Goal: Transaction & Acquisition: Purchase product/service

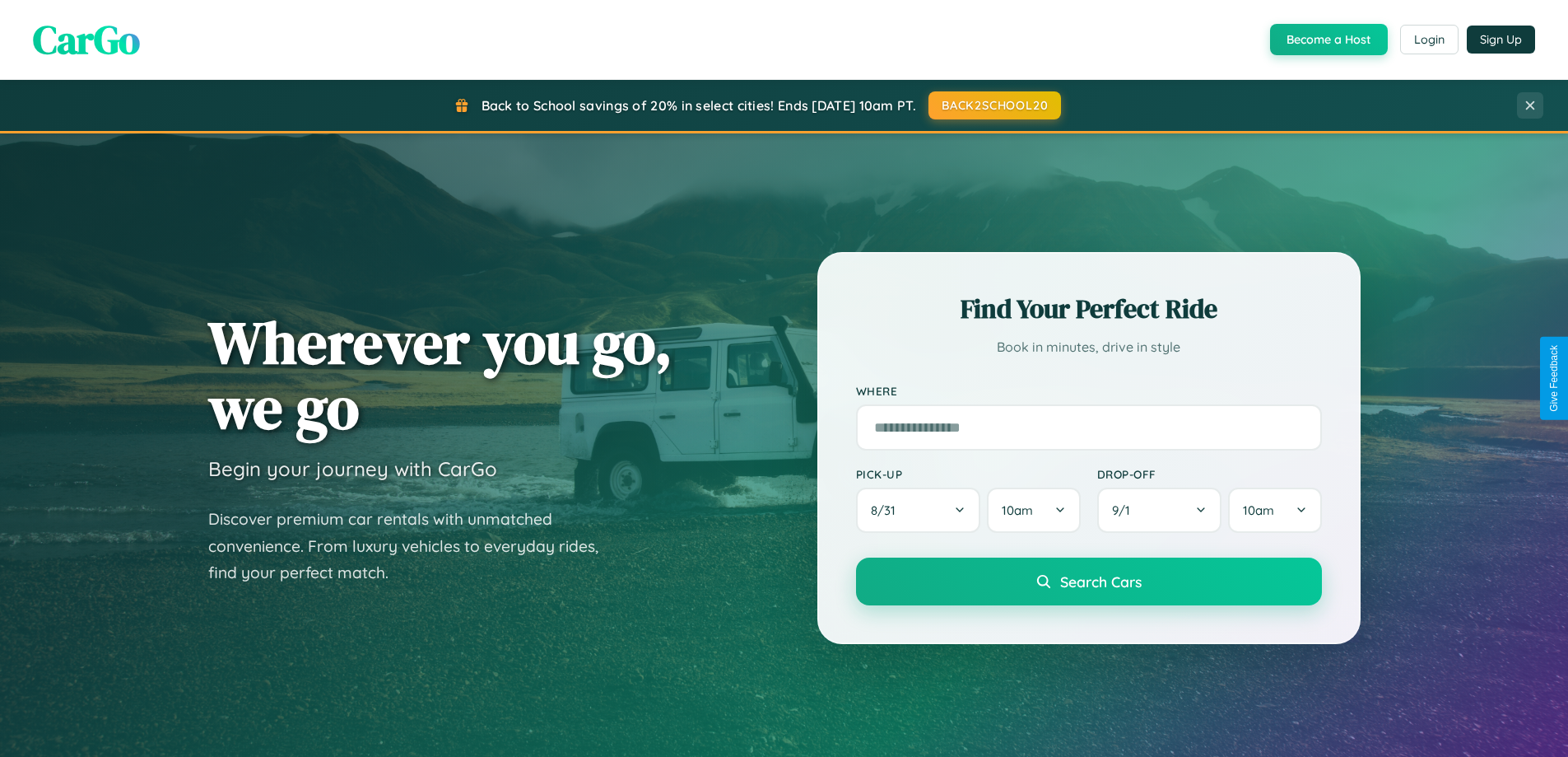
scroll to position [709, 0]
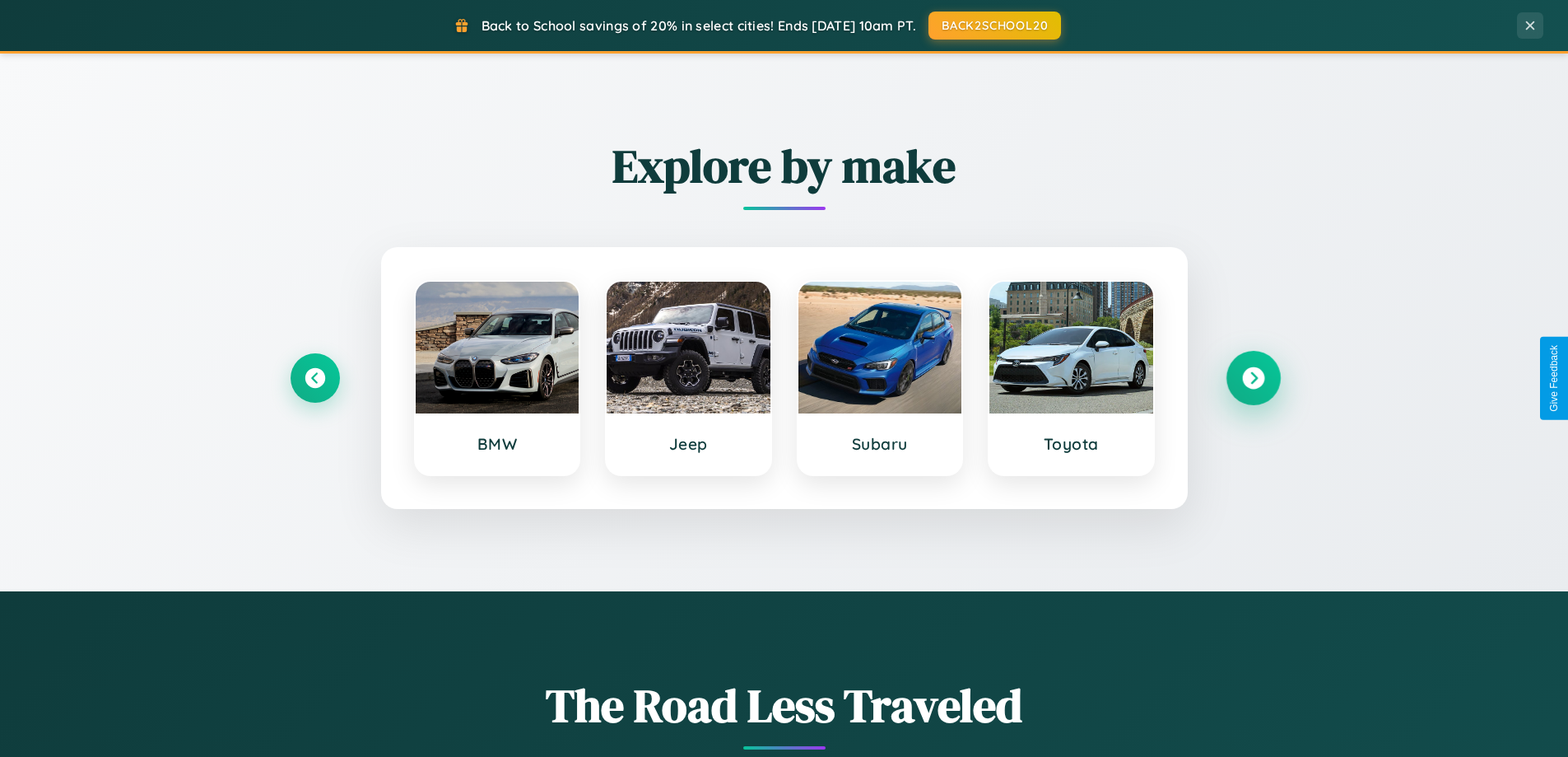
click at [1252, 378] on icon at bounding box center [1252, 378] width 22 height 22
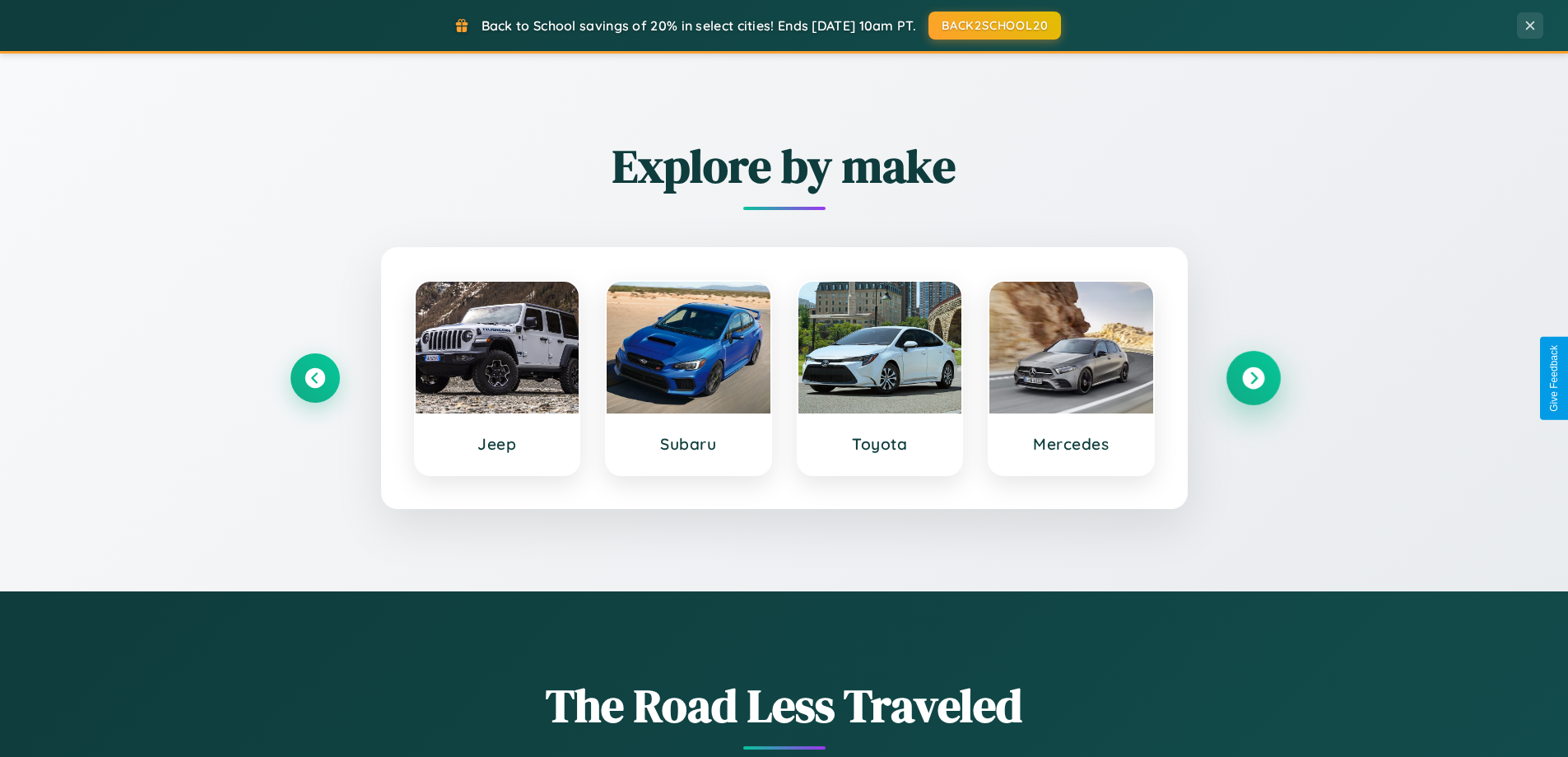
click at [1252, 378] on icon at bounding box center [1252, 378] width 22 height 22
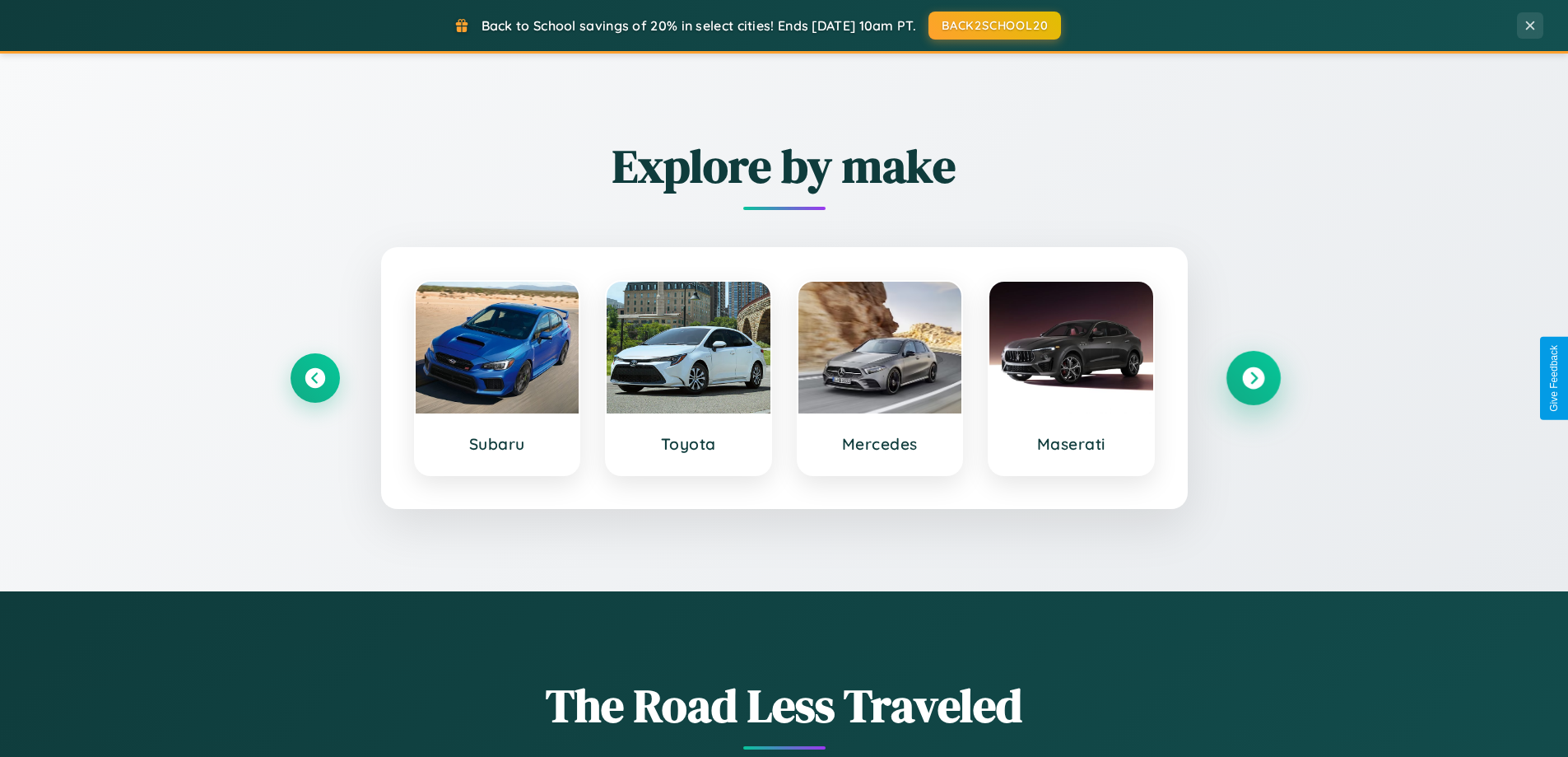
click at [1252, 378] on icon at bounding box center [1252, 378] width 22 height 22
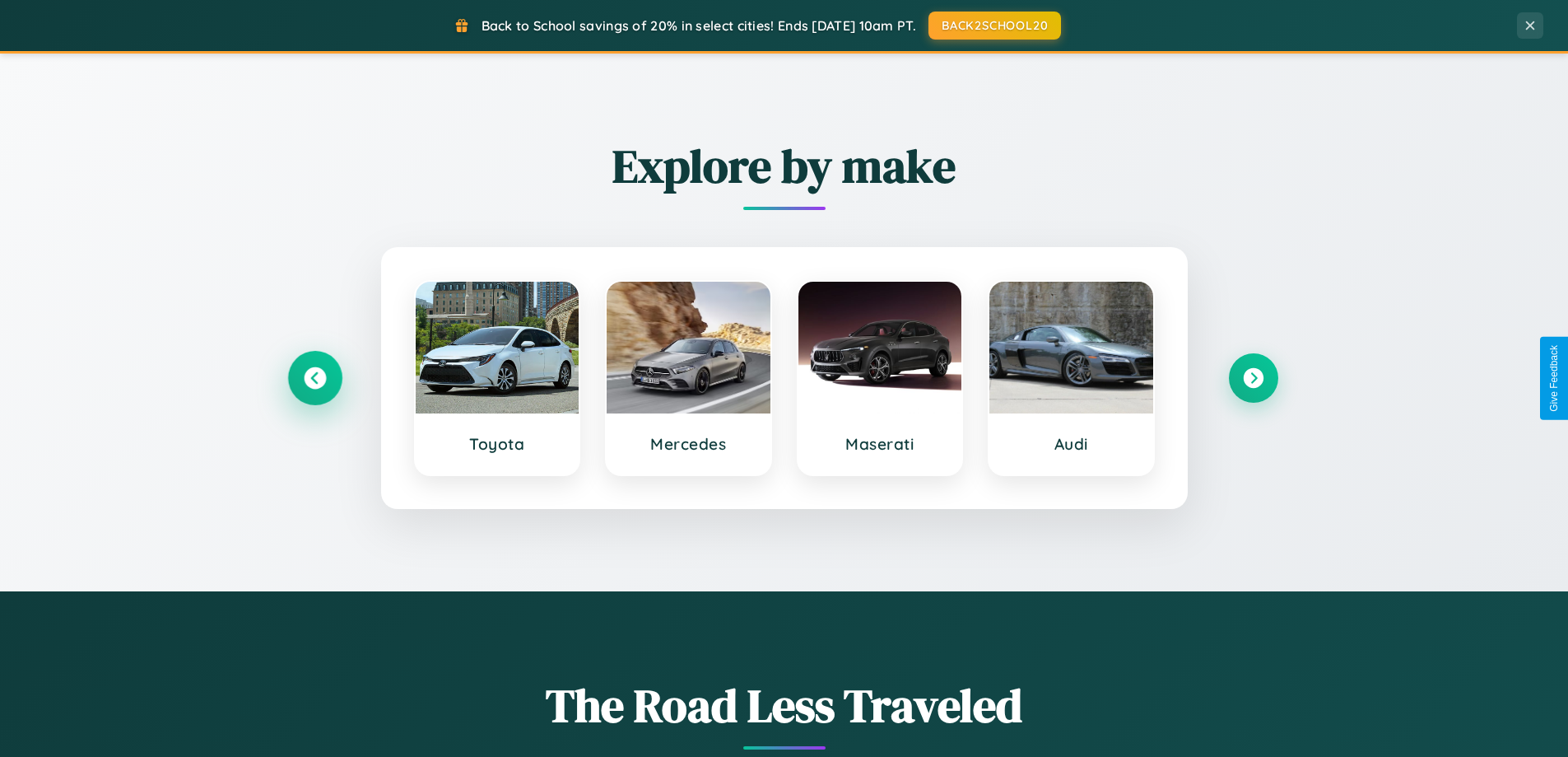
click at [315, 378] on icon at bounding box center [314, 378] width 22 height 22
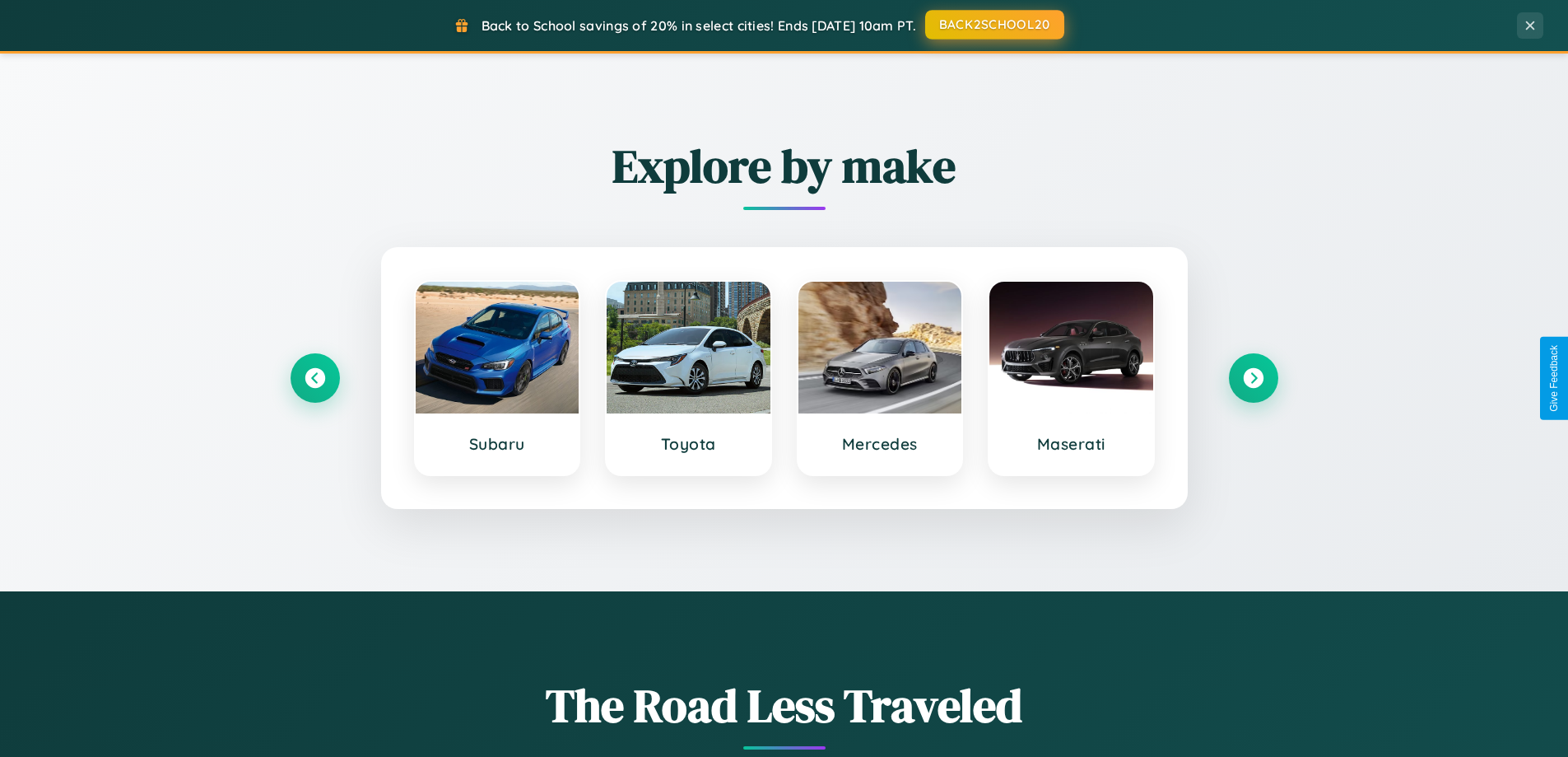
click at [994, 25] on button "BACK2SCHOOL20" at bounding box center [995, 24] width 139 height 29
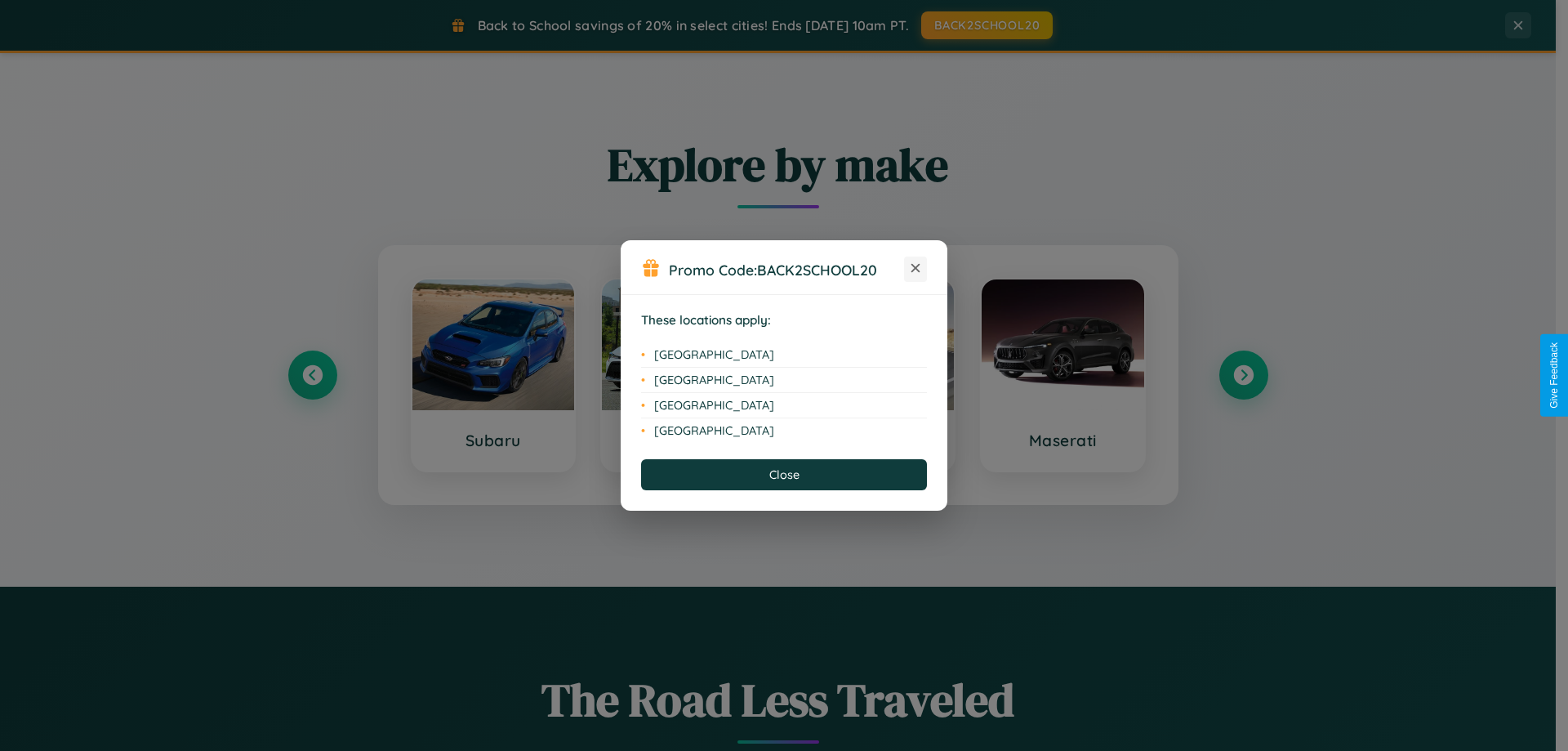
click at [915, 269] on icon at bounding box center [916, 269] width 9 height 9
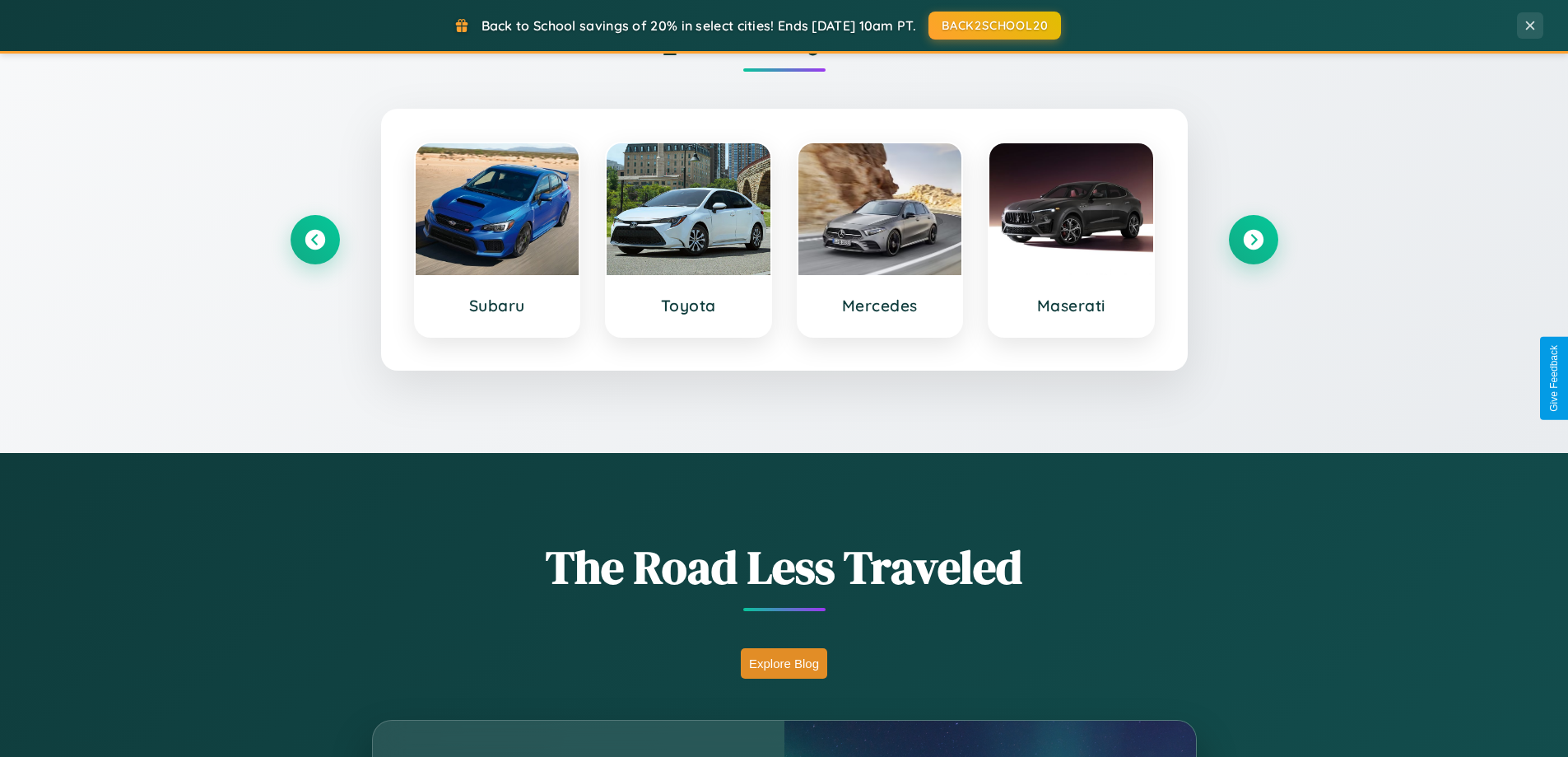
scroll to position [3168, 0]
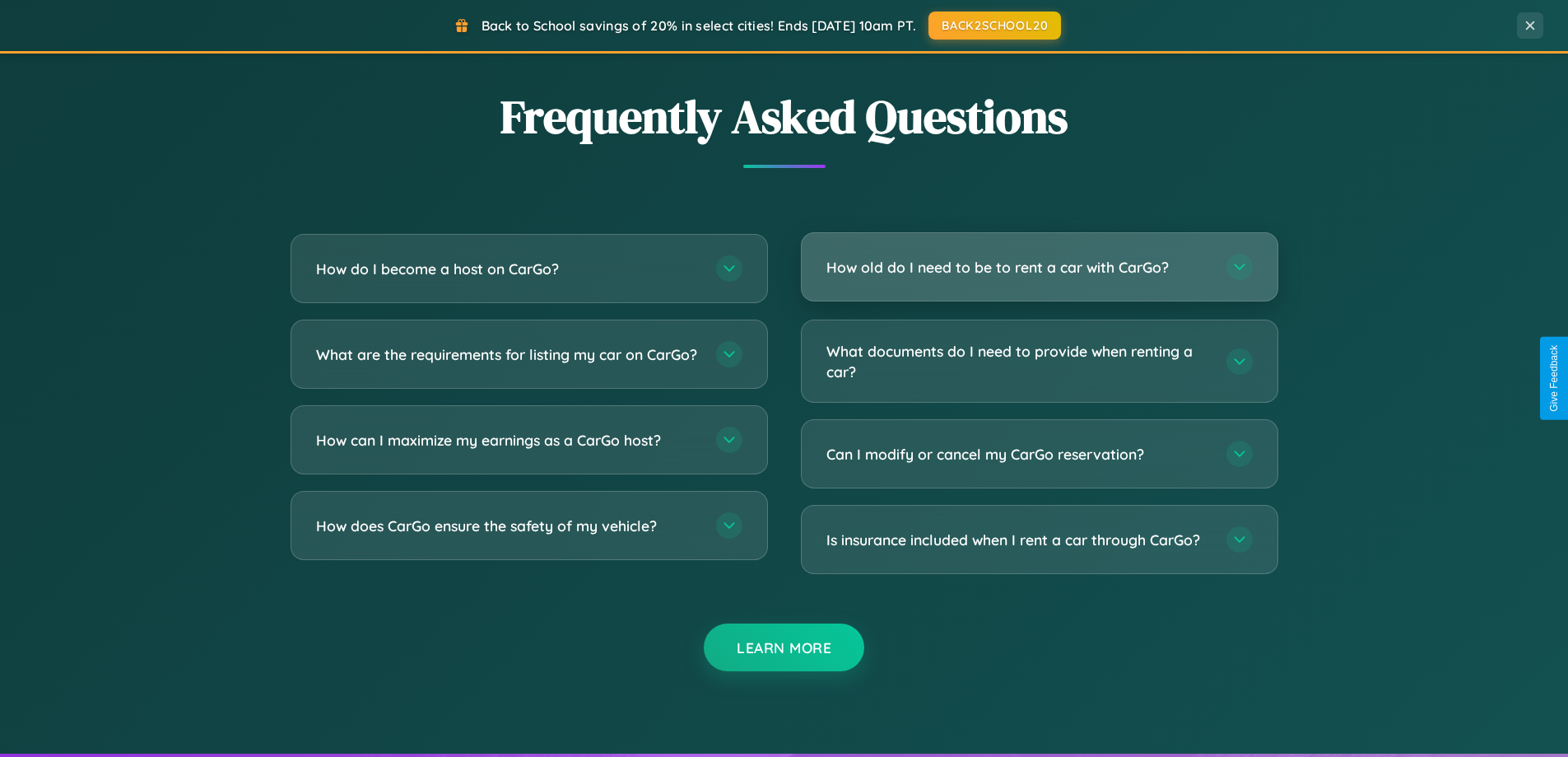
click at [1038, 266] on h3 "How old do I need to be to rent a car with CarGo?" at bounding box center [1017, 267] width 383 height 21
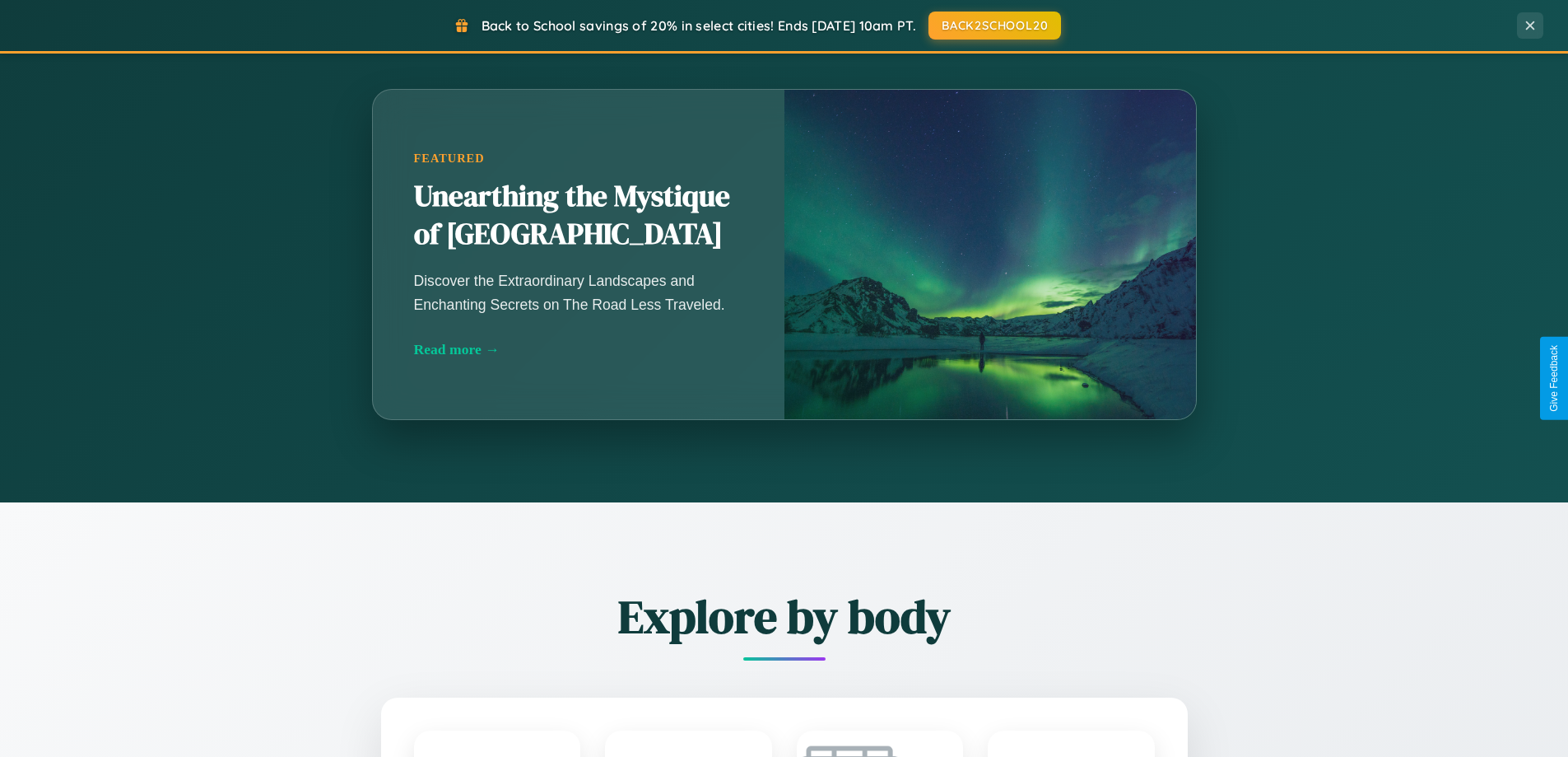
scroll to position [1133, 0]
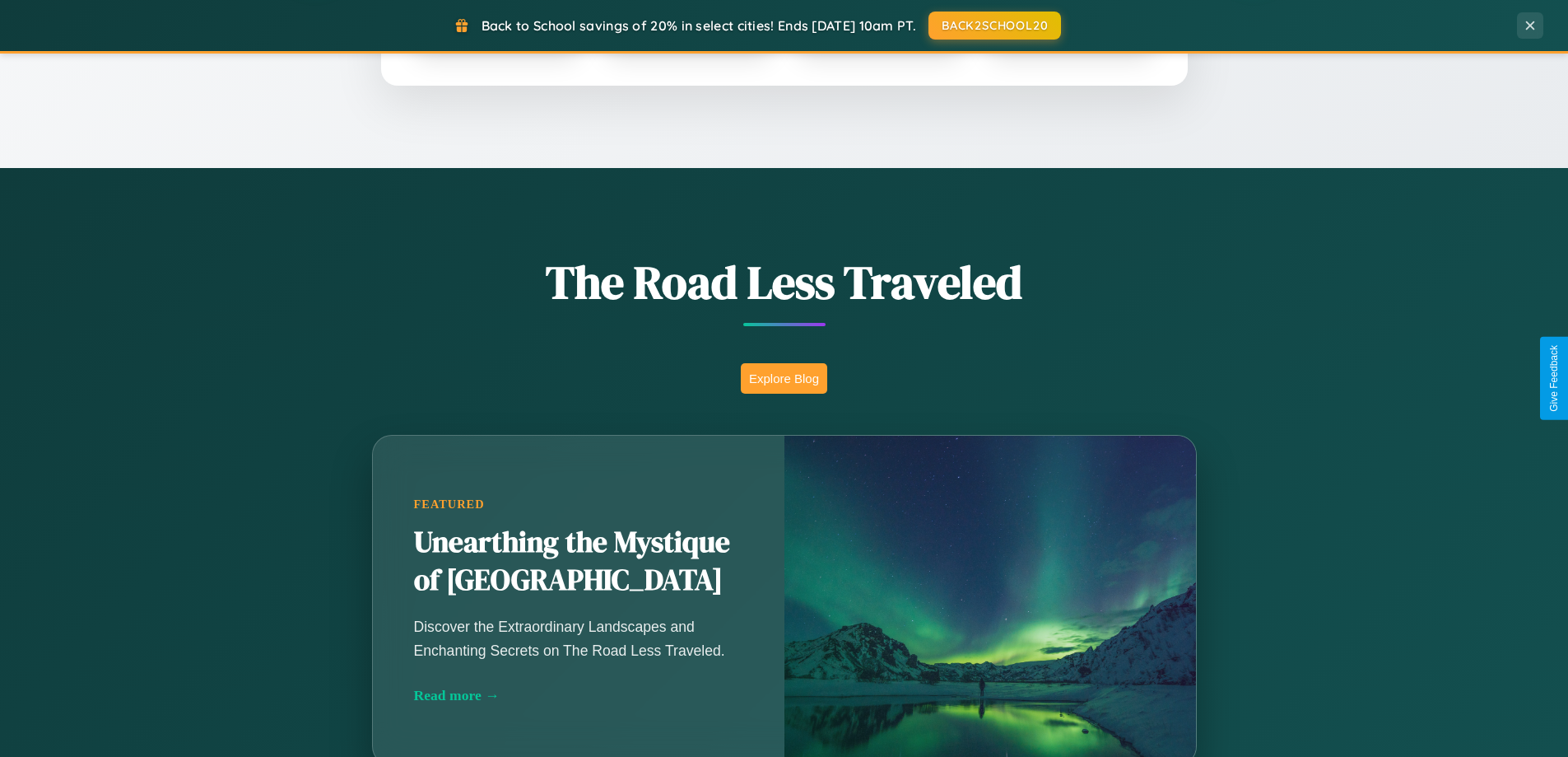
click at [784, 378] on button "Explore Blog" at bounding box center [784, 378] width 87 height 30
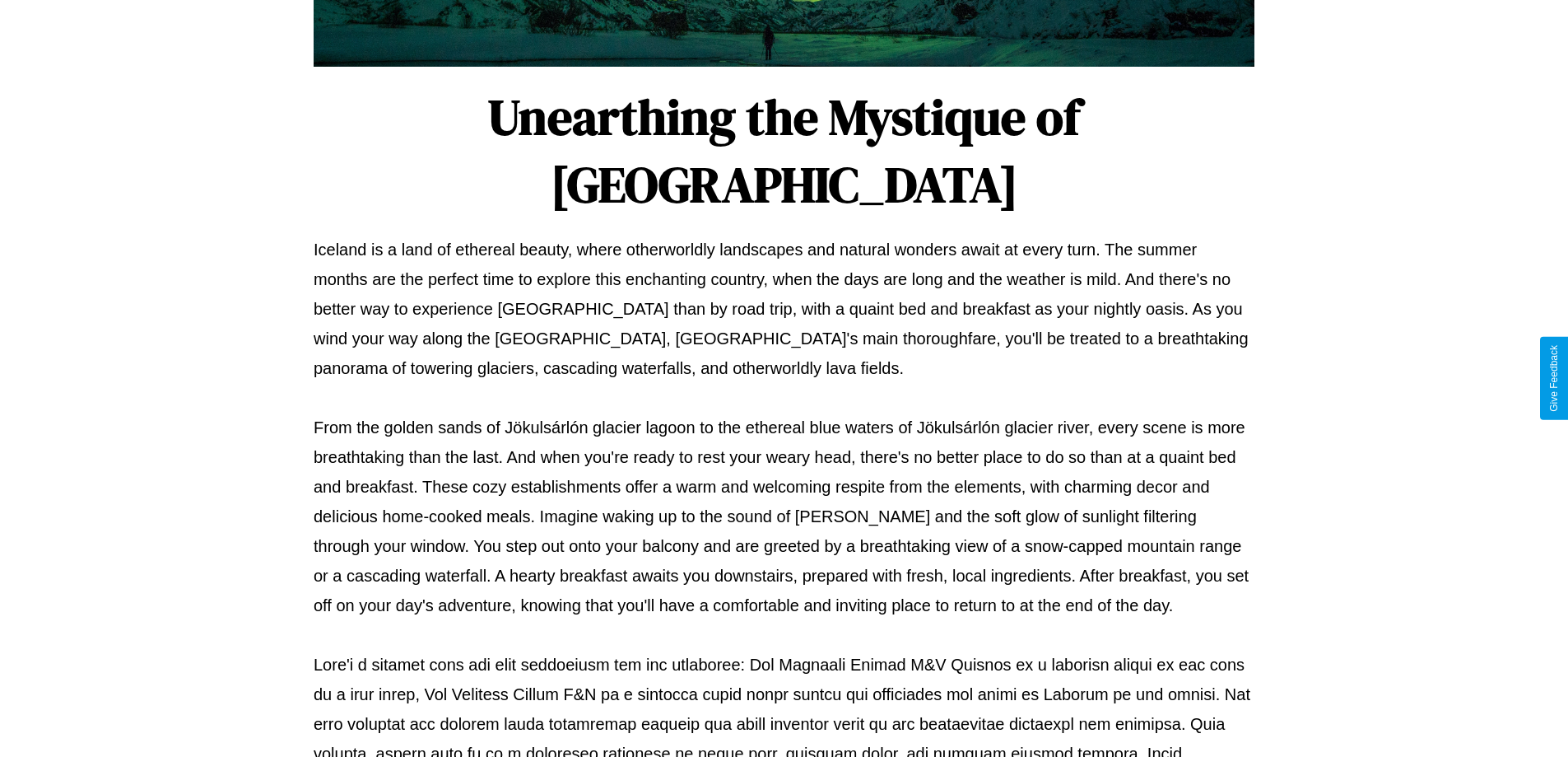
scroll to position [533, 0]
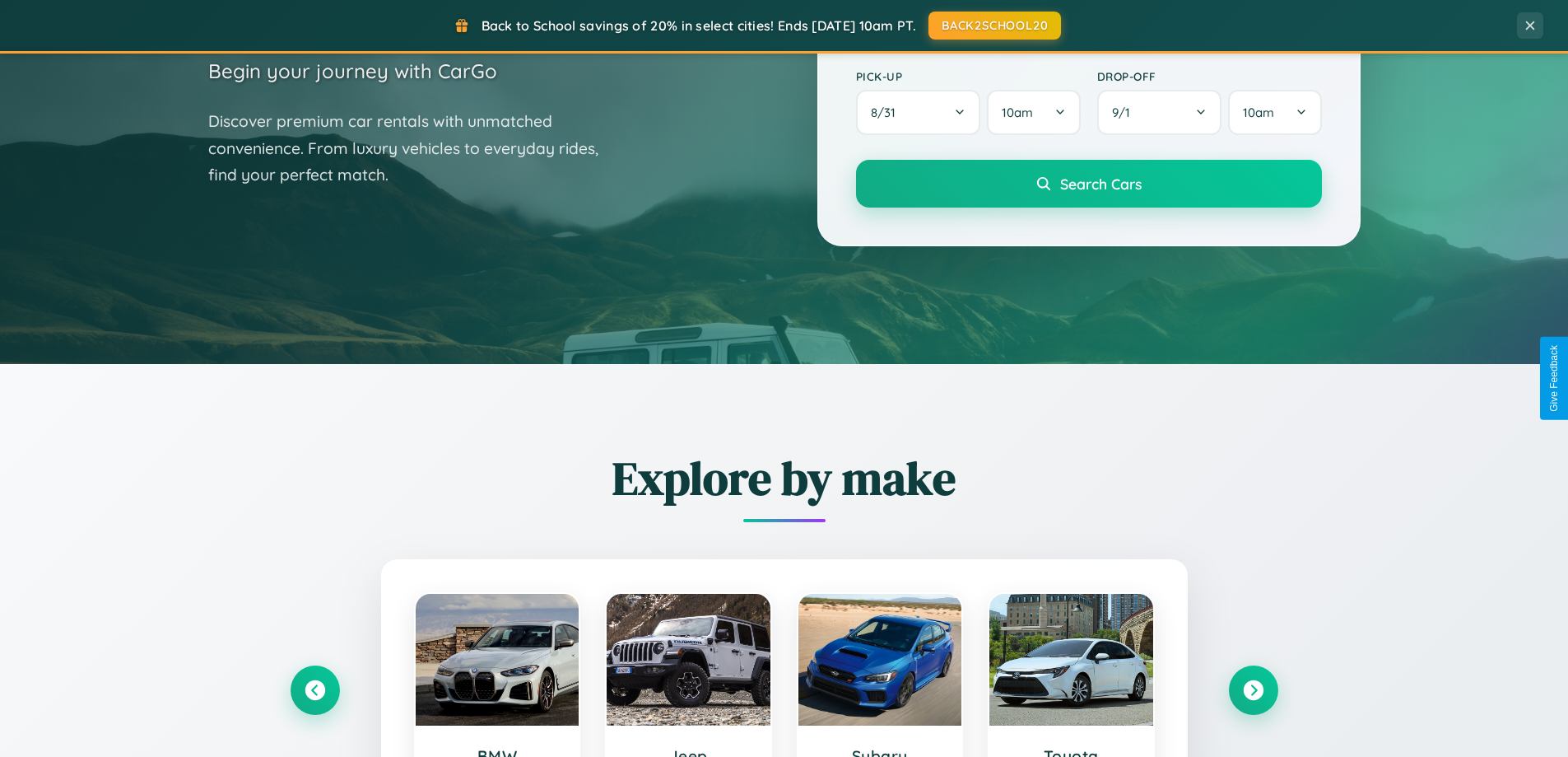
scroll to position [49, 0]
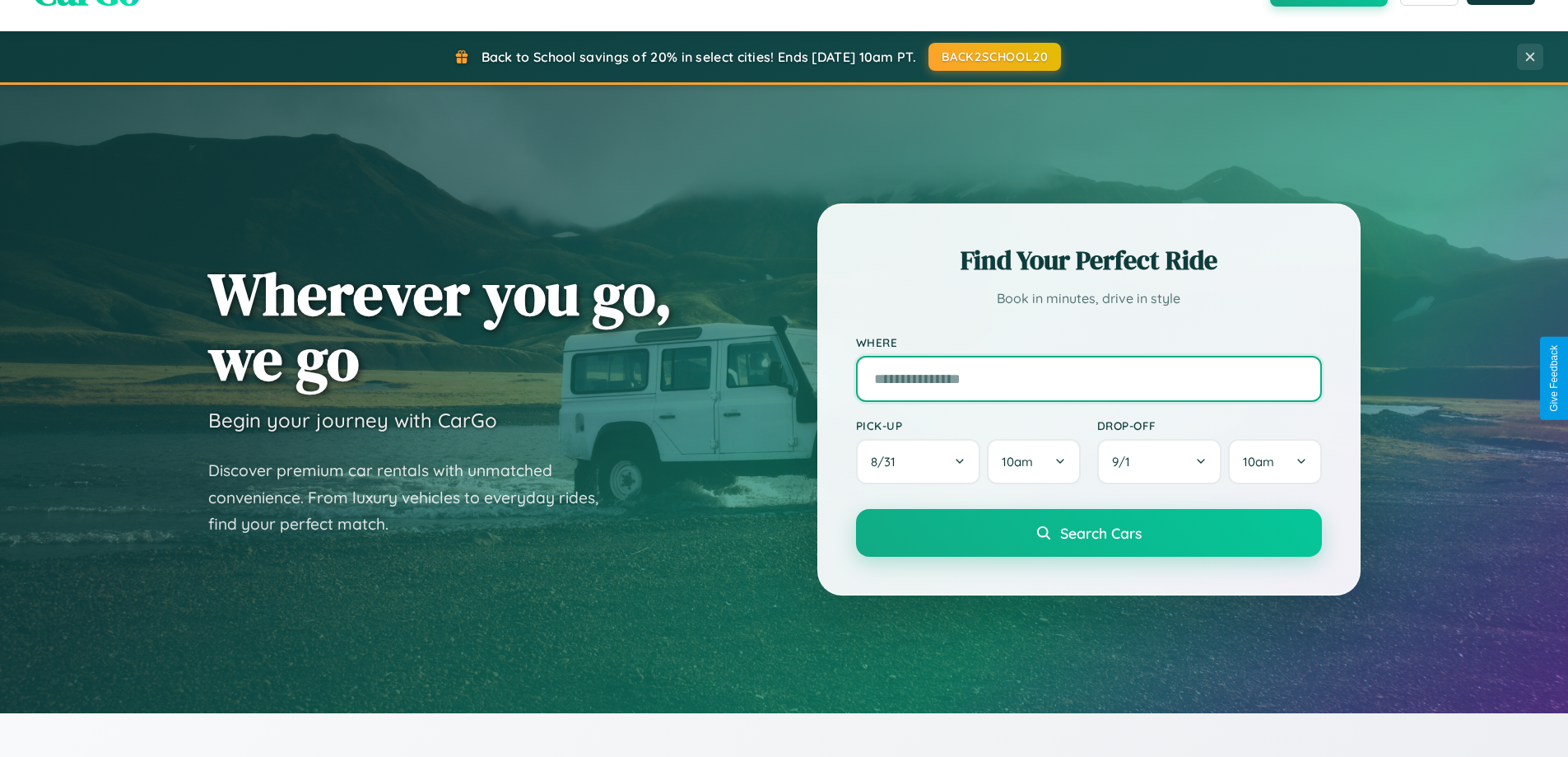
click at [1088, 378] on input "text" at bounding box center [1089, 378] width 466 height 46
type input "**********"
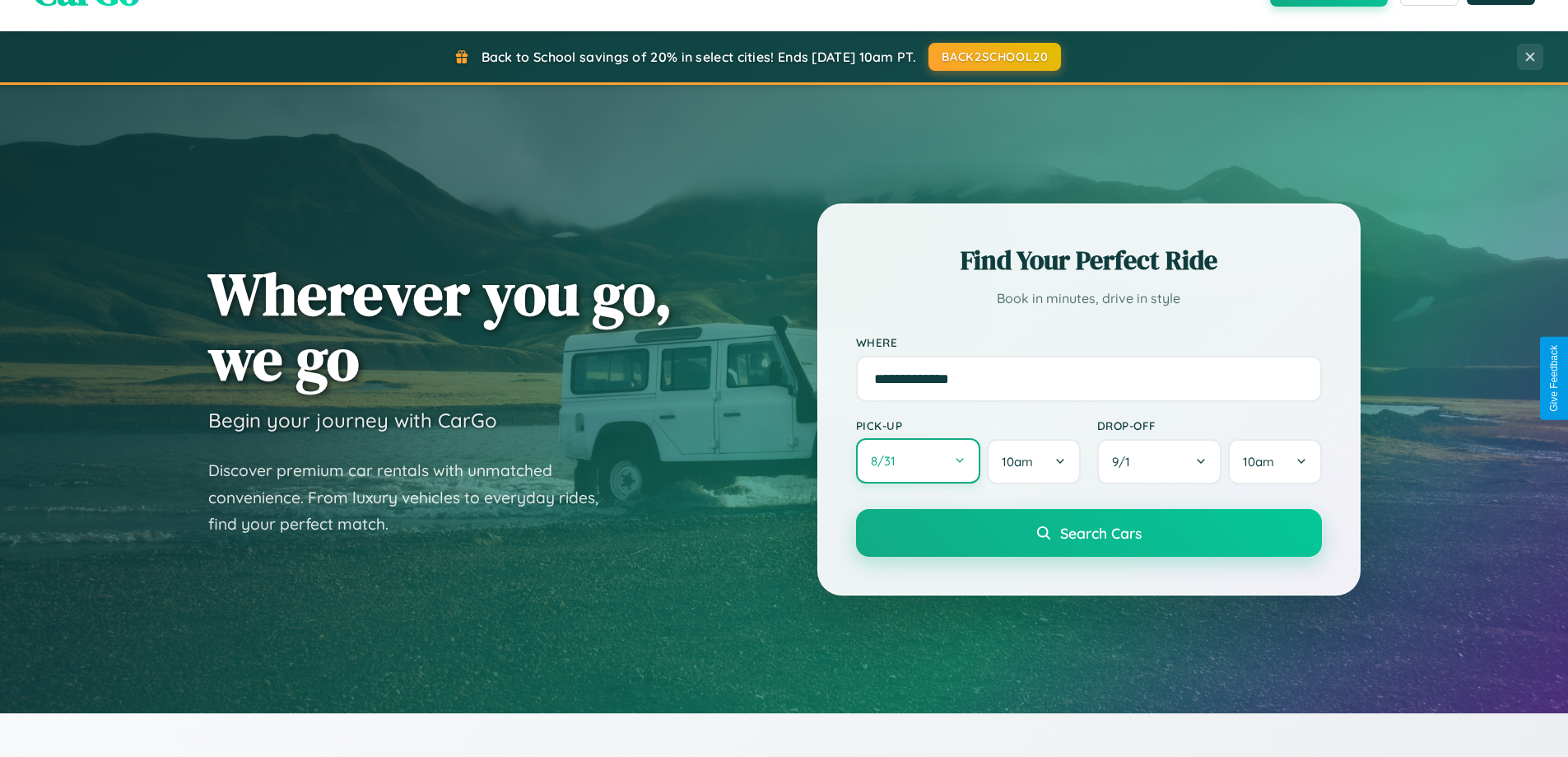
click at [918, 462] on button "8 / 31" at bounding box center [919, 461] width 126 height 46
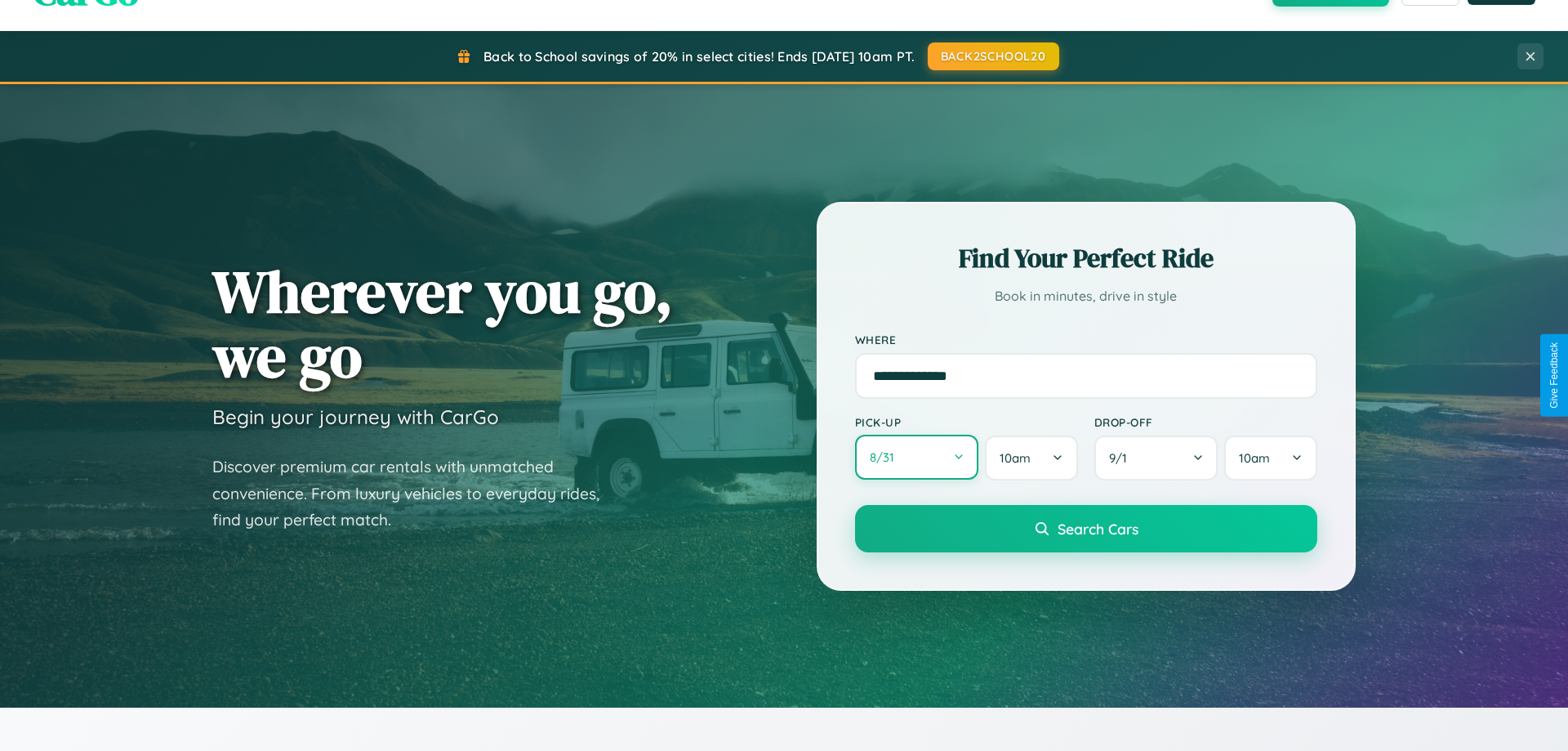
select select "*"
select select "****"
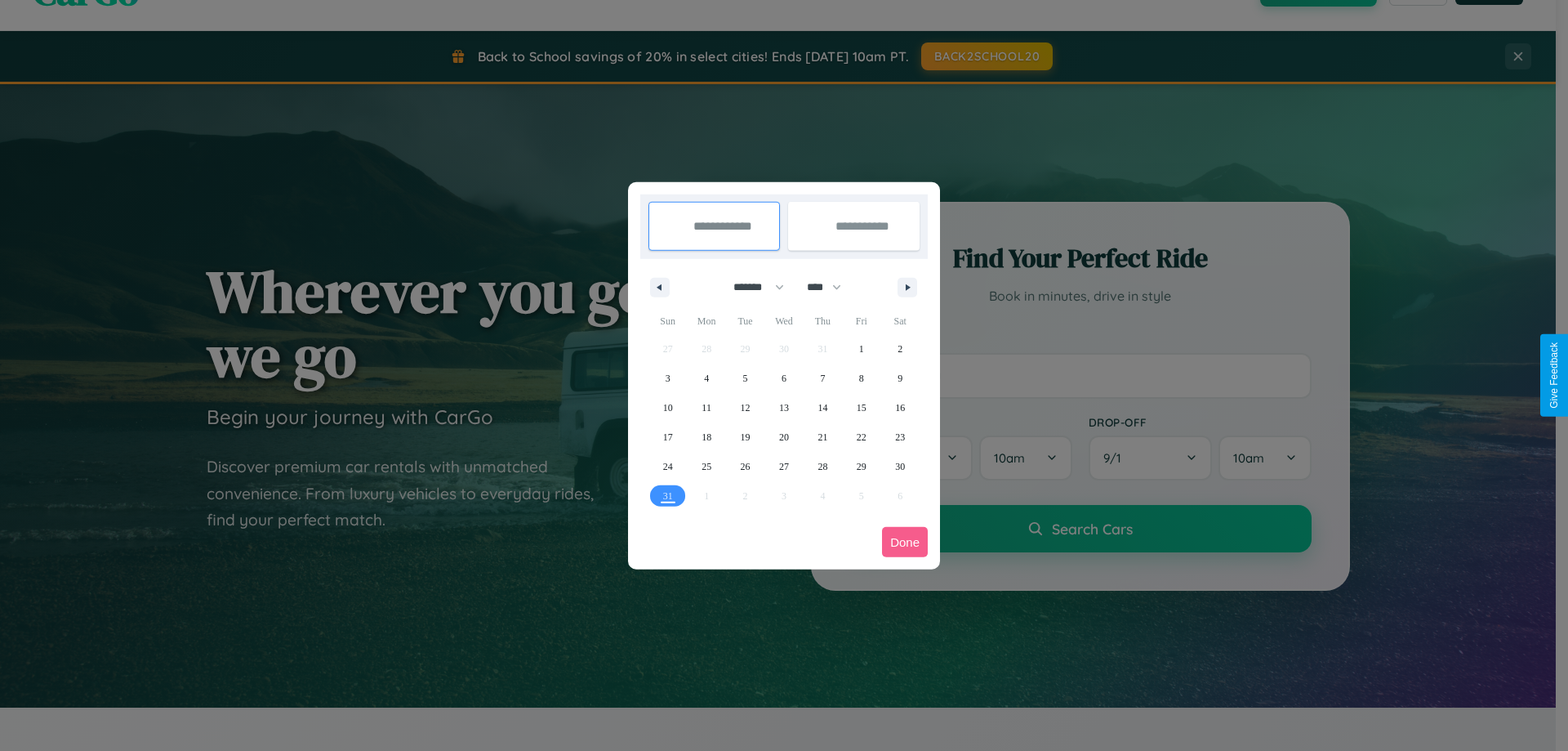
click at [751, 287] on select "******* ******** ***** ***** *** **** **** ****** ********* ******* ******** **…" at bounding box center [756, 287] width 70 height 27
select select "*"
drag, startPoint x: 831, startPoint y: 287, endPoint x: 784, endPoint y: 327, distance: 61.7
click at [831, 287] on select "**** **** **** **** **** **** **** **** **** **** **** **** **** **** **** ****…" at bounding box center [824, 287] width 49 height 27
select select "****"
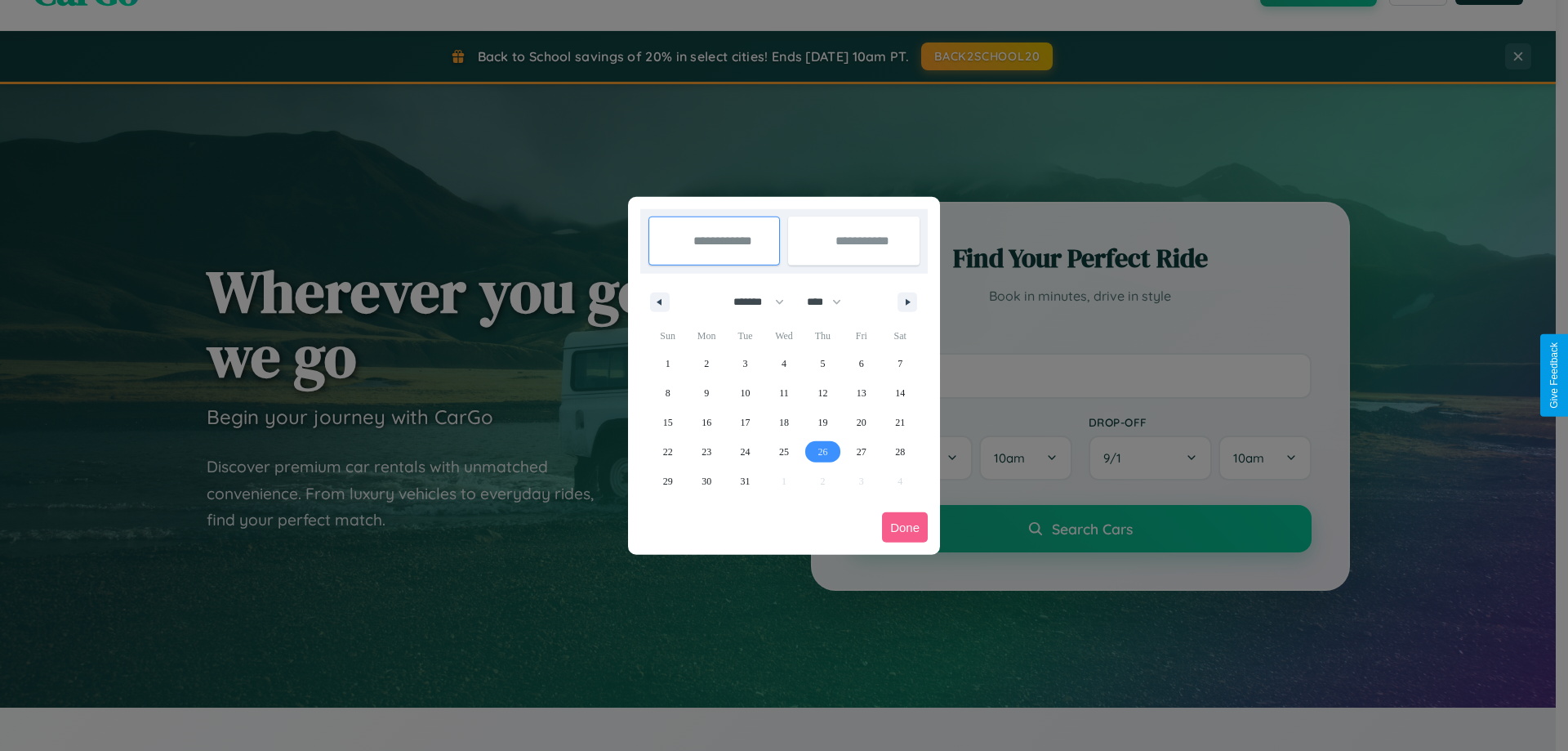
click at [823, 451] on span "26" at bounding box center [822, 451] width 9 height 29
type input "**********"
click at [744, 480] on span "31" at bounding box center [745, 480] width 9 height 29
type input "**********"
click at [905, 526] on button "Done" at bounding box center [905, 527] width 45 height 30
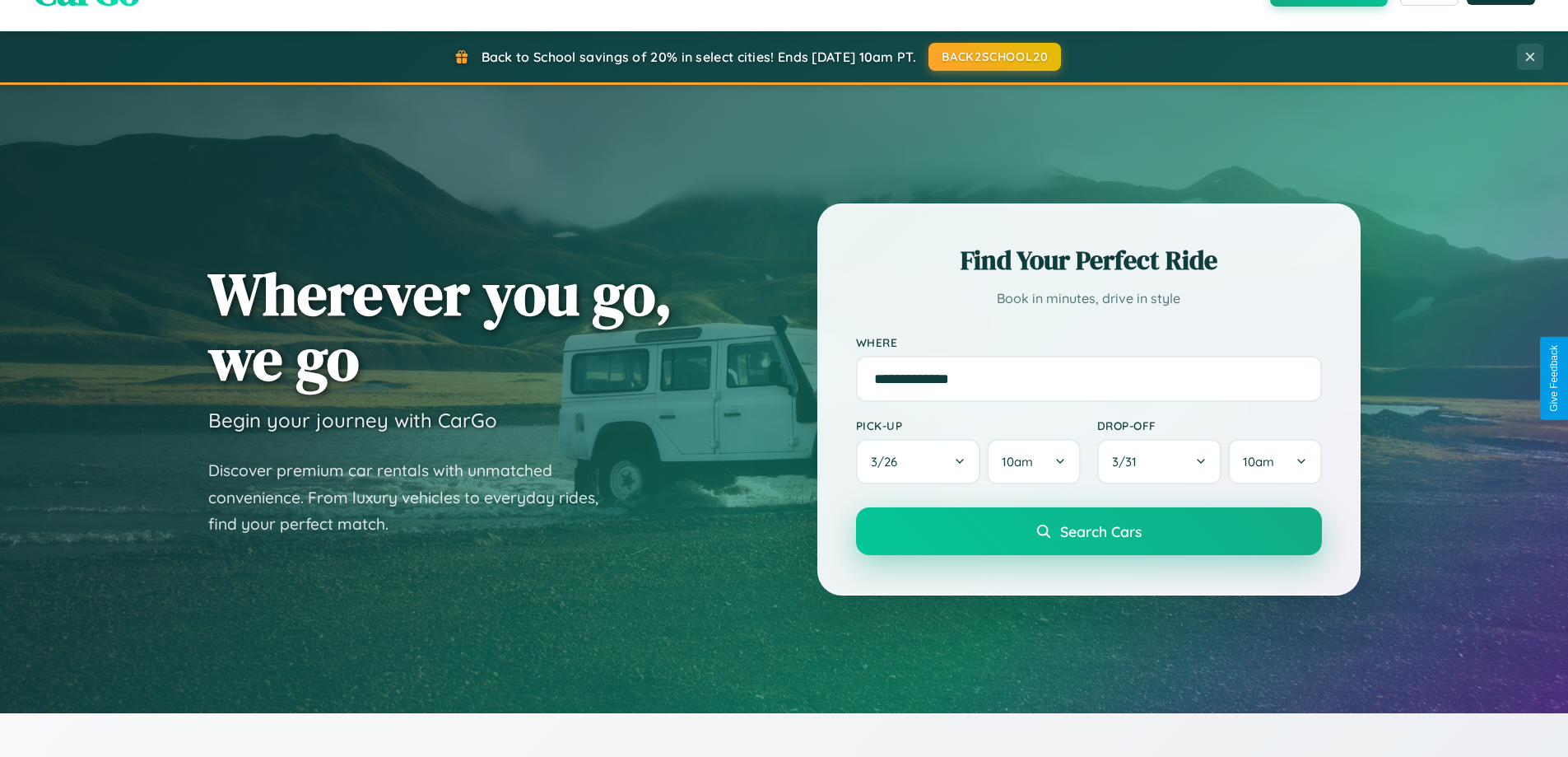
click at [1088, 531] on span "Search Cars" at bounding box center [1101, 531] width 82 height 18
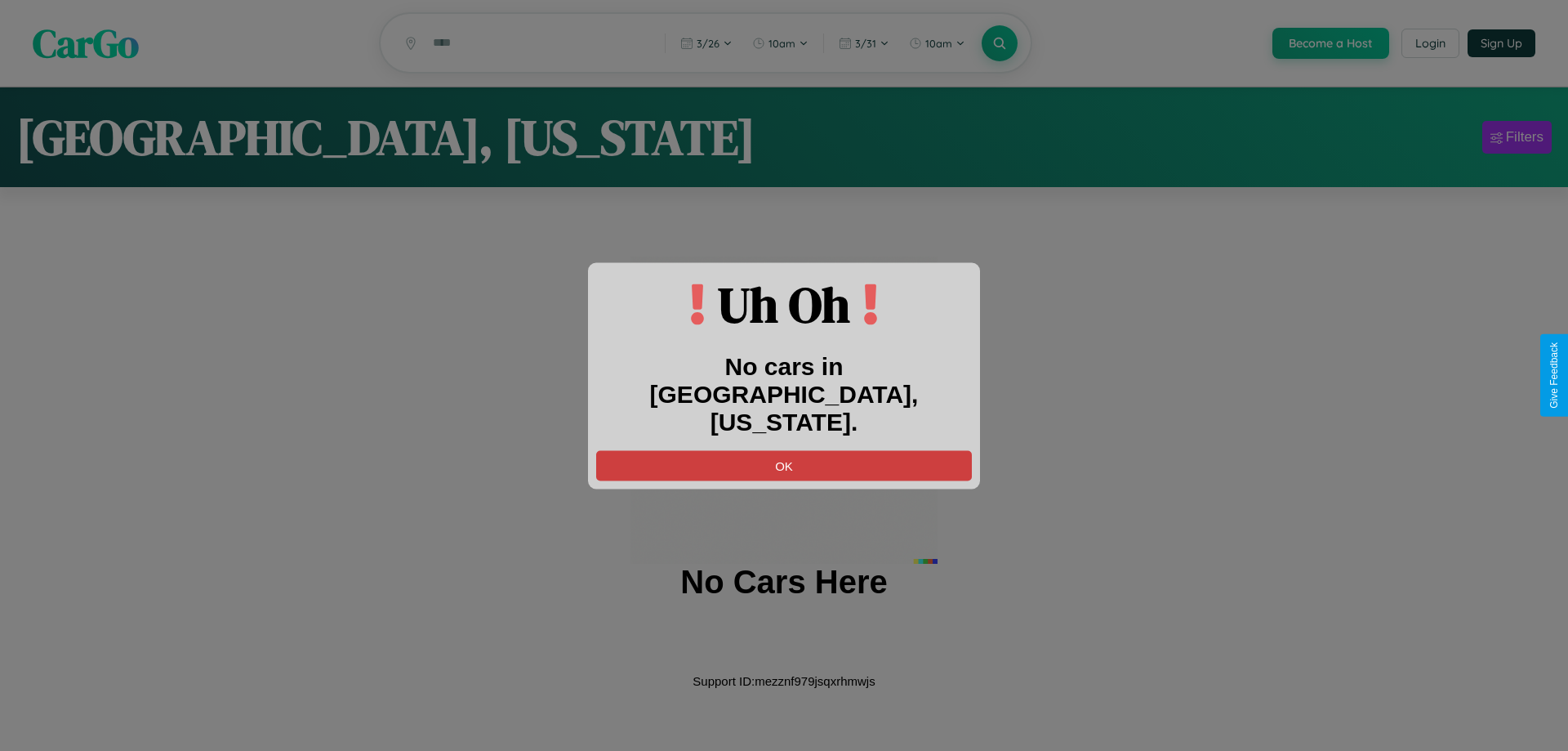
click at [784, 450] on button "OK" at bounding box center [784, 465] width 375 height 30
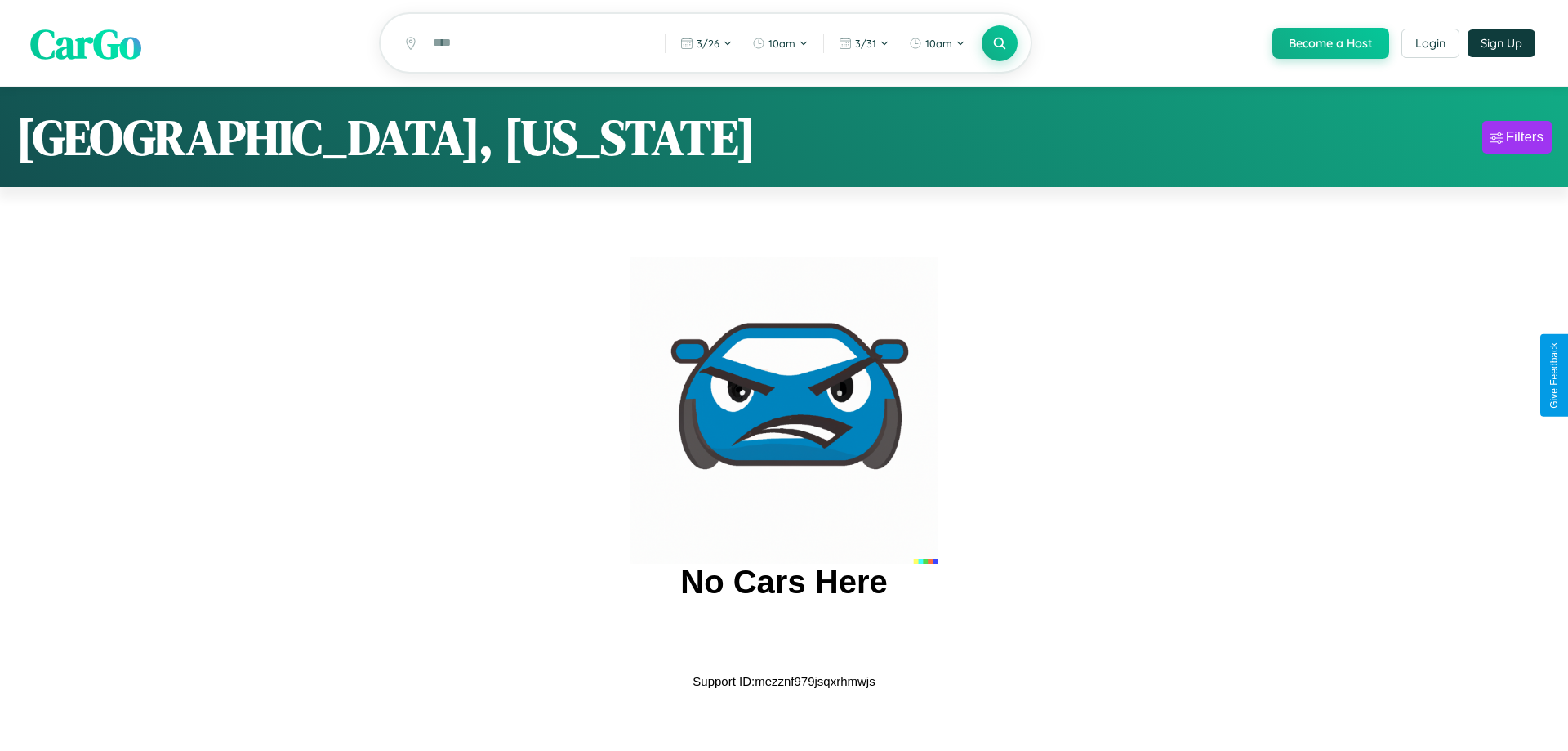
click at [86, 44] on span "CarGo" at bounding box center [86, 43] width 111 height 57
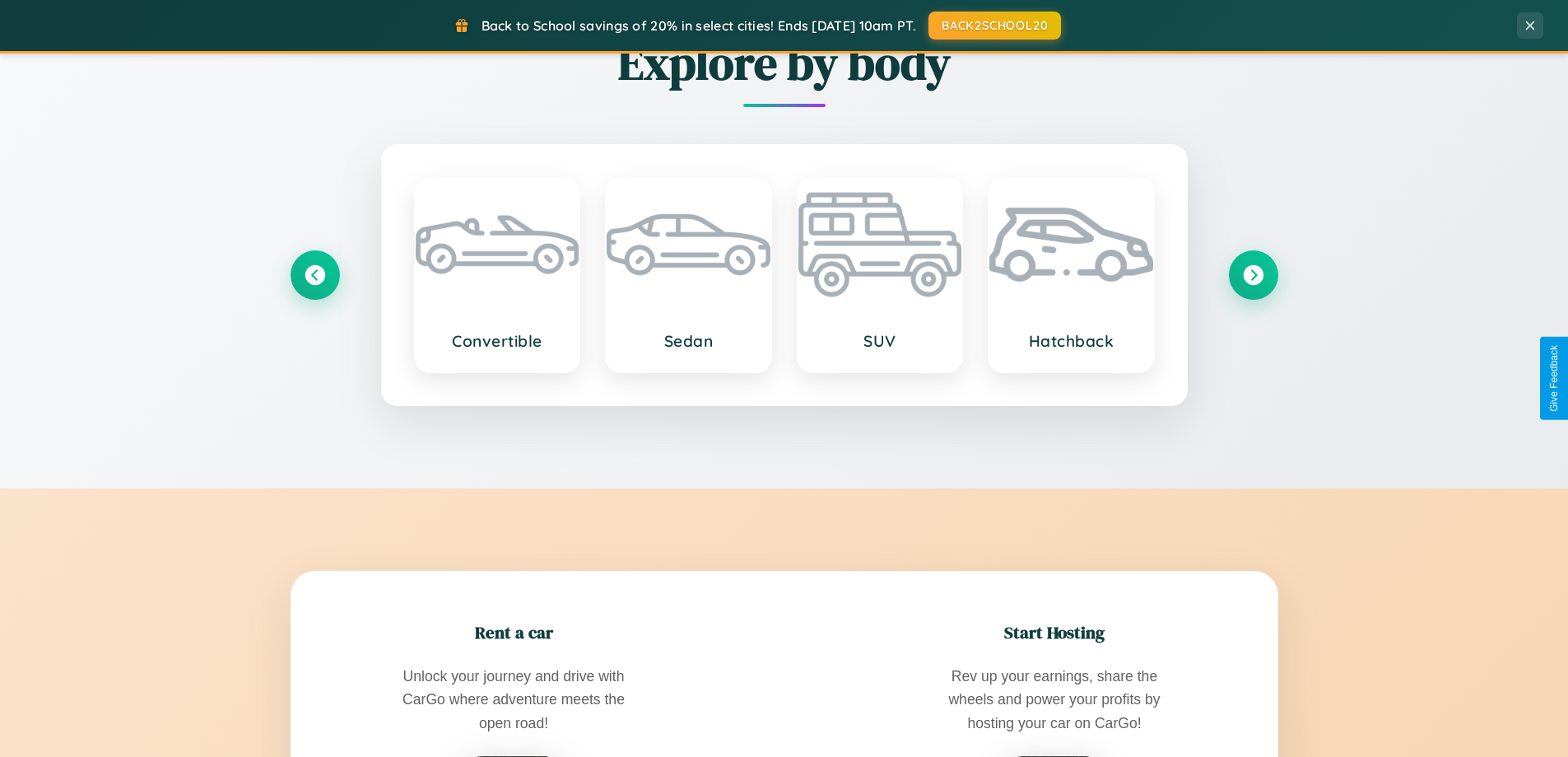
scroll to position [2645, 0]
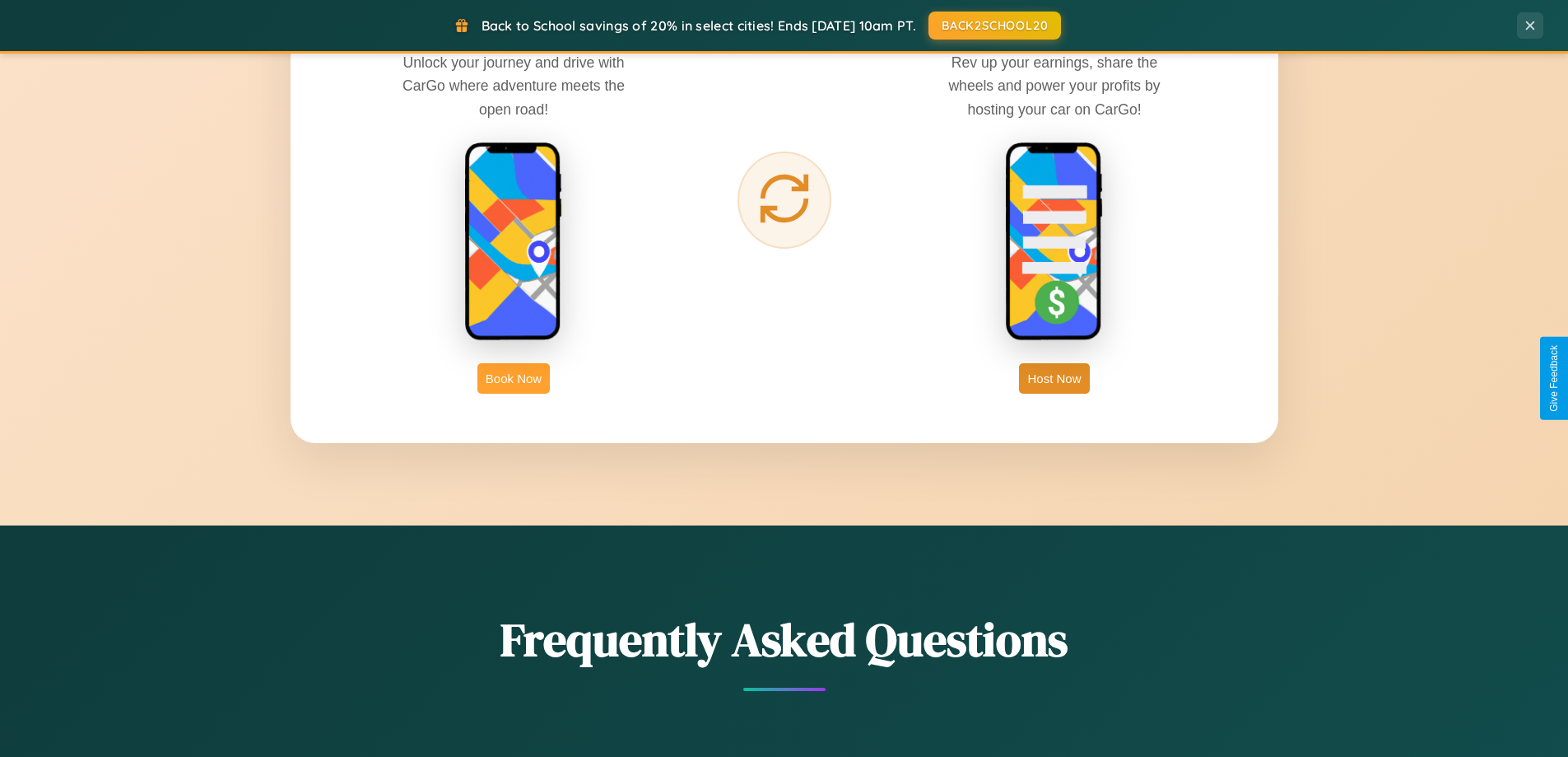
click at [513, 378] on button "Book Now" at bounding box center [513, 378] width 72 height 30
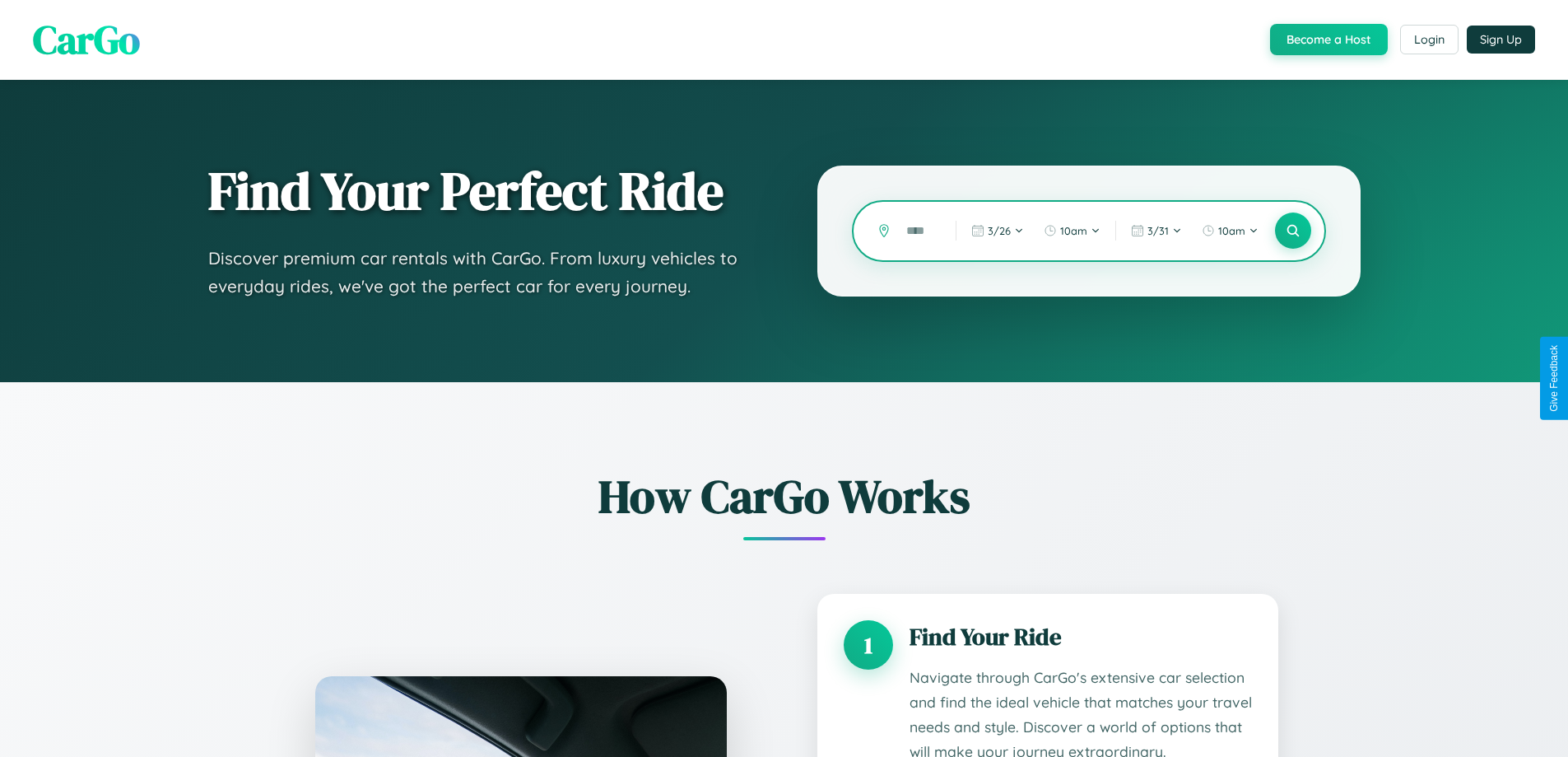
click at [919, 230] on input "text" at bounding box center [918, 231] width 41 height 29
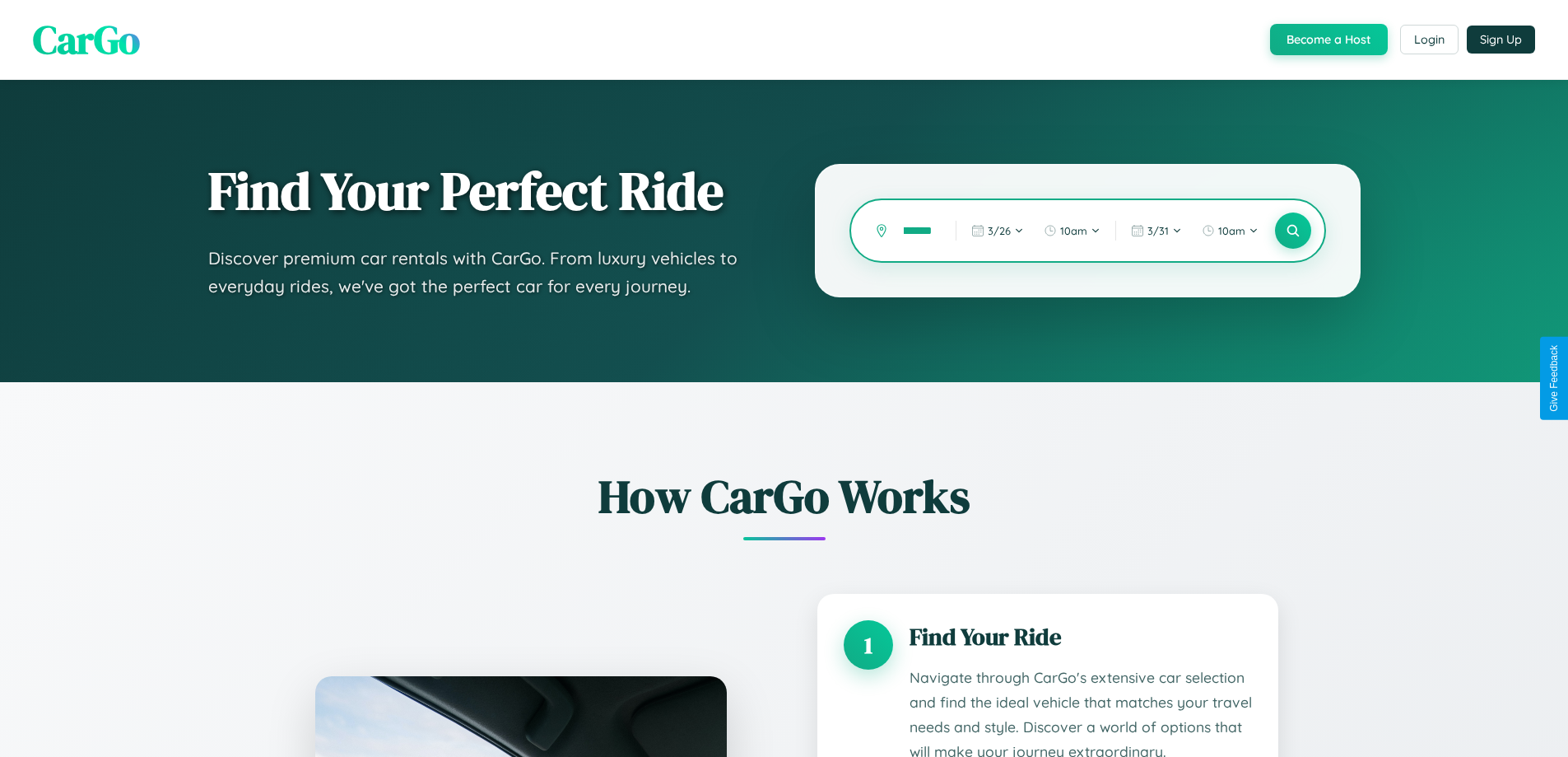
scroll to position [0, 29]
type input "*********"
click at [1292, 230] on icon at bounding box center [1292, 231] width 15 height 15
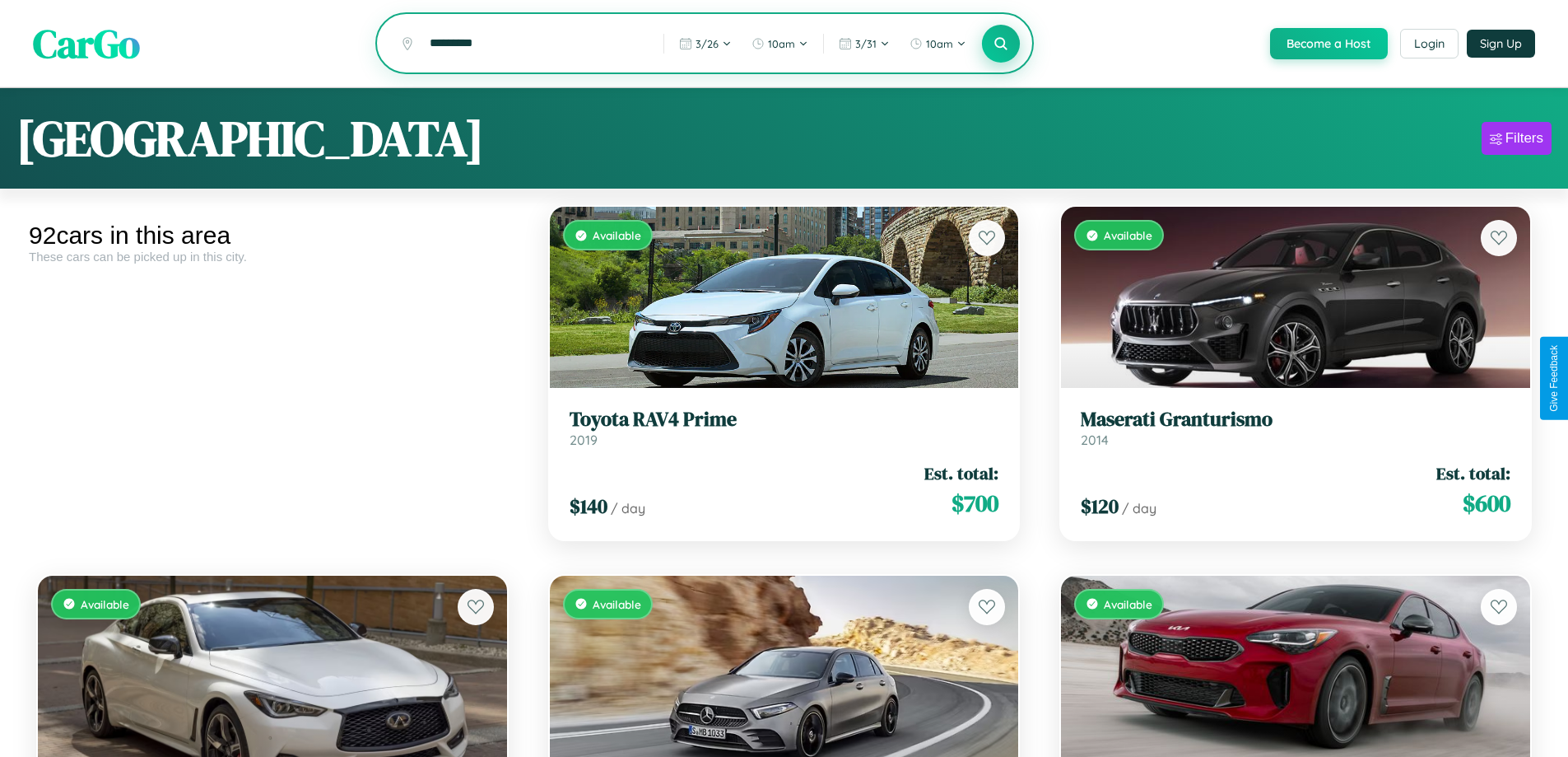
click at [1000, 45] on icon at bounding box center [1001, 43] width 15 height 15
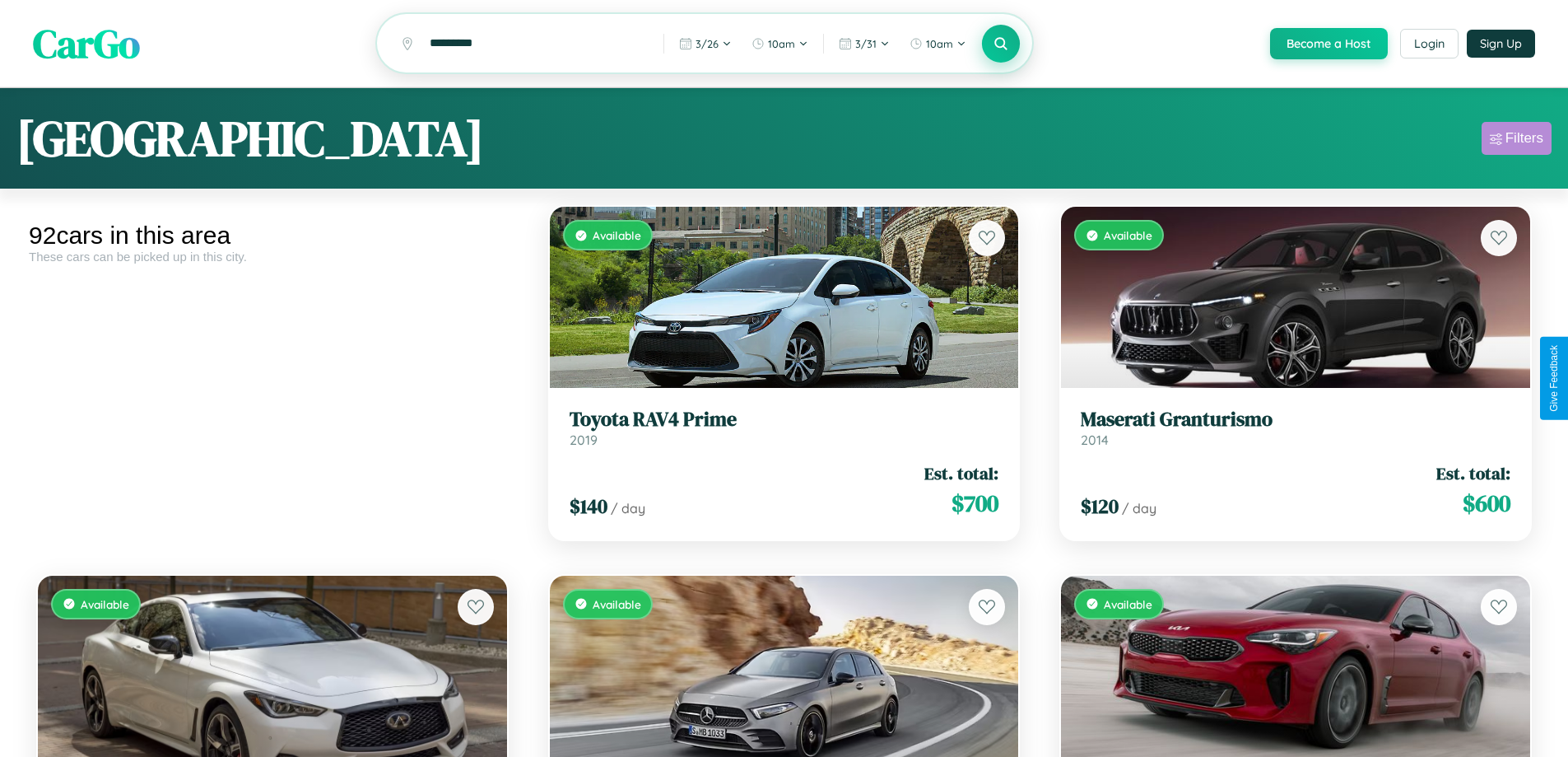
click at [1516, 141] on div "Filters" at bounding box center [1524, 138] width 38 height 16
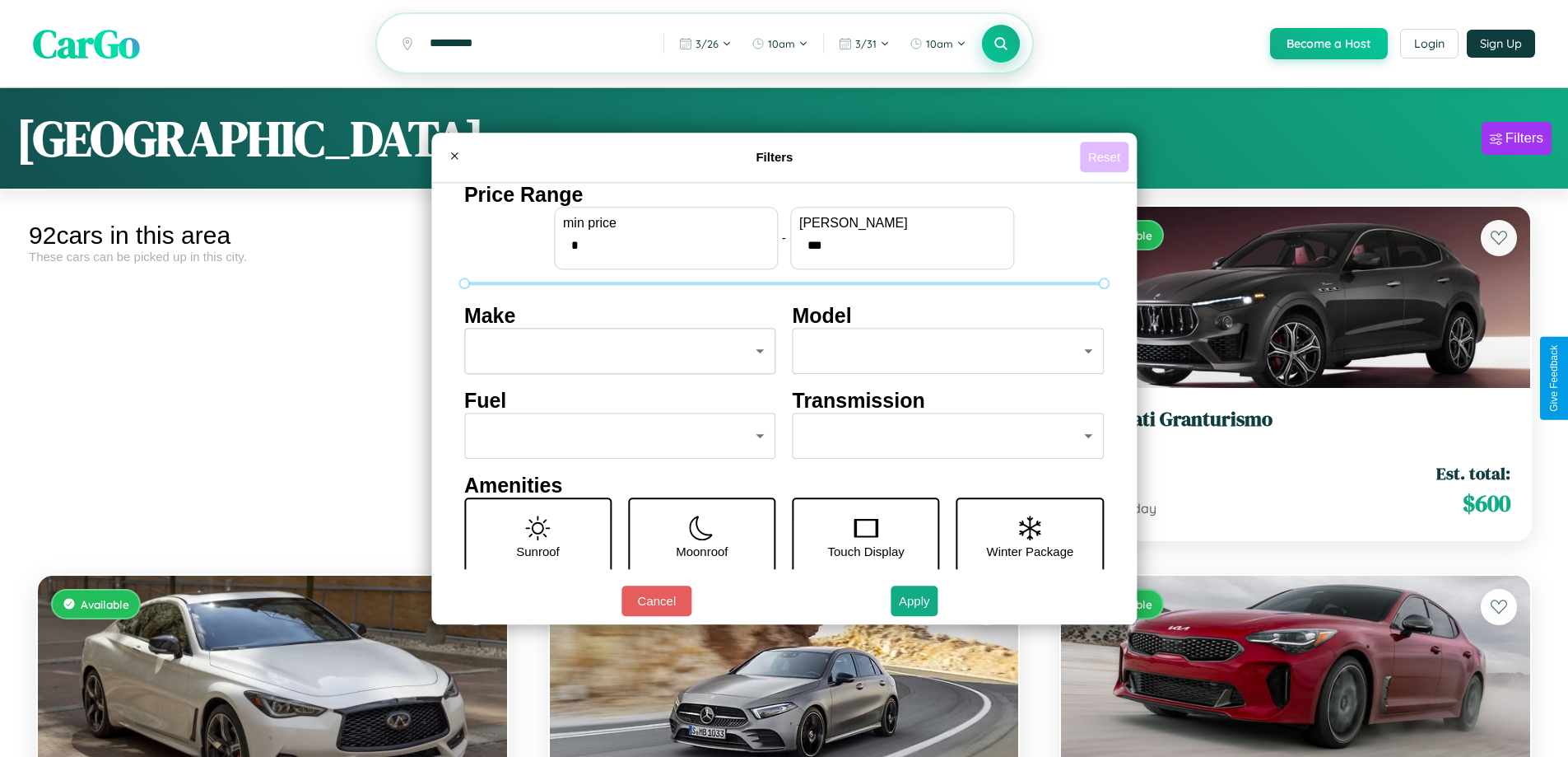
click at [1106, 156] on button "Reset" at bounding box center [1104, 157] width 48 height 30
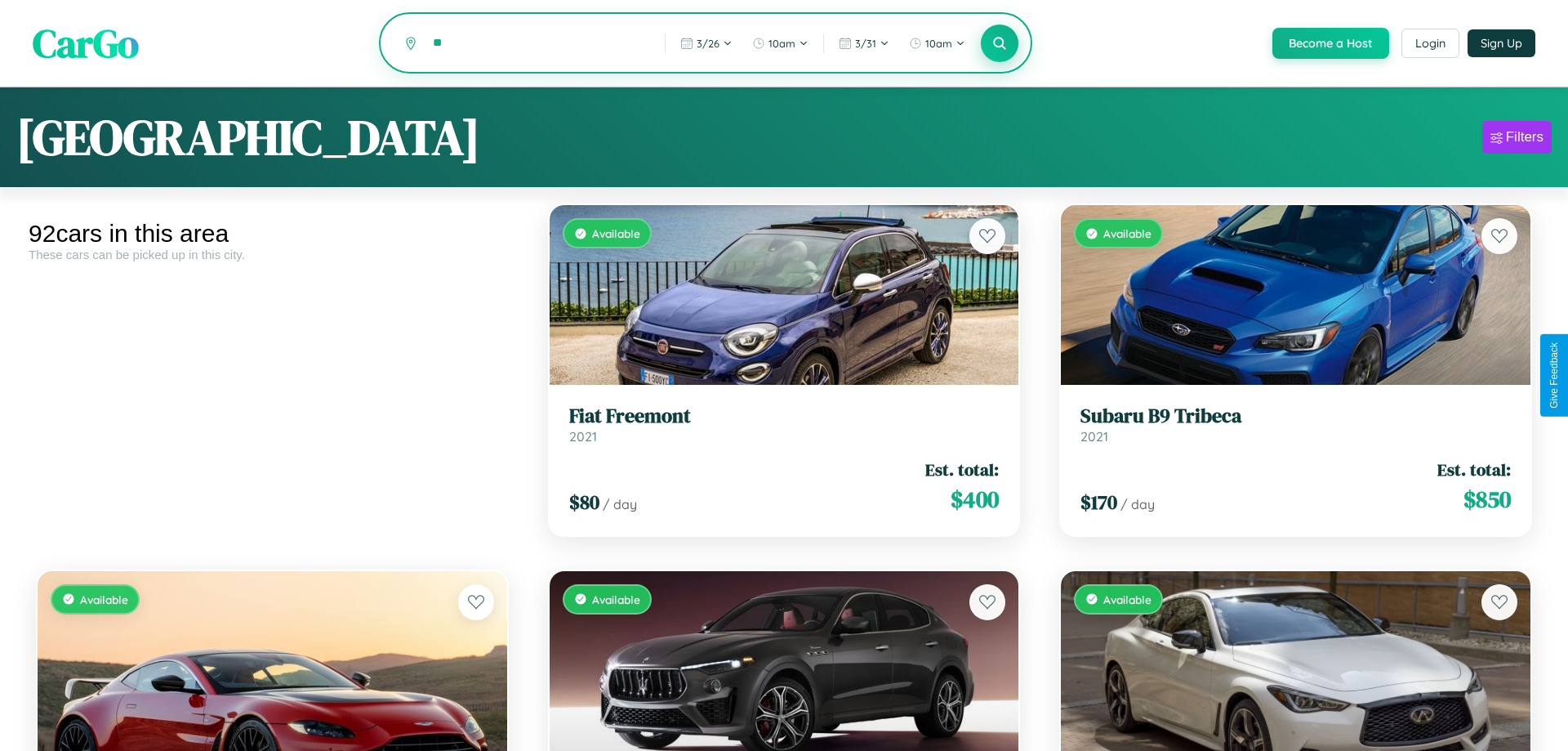
type input "*"
type input "********"
click at [993, 44] on icon at bounding box center [993, 42] width 15 height 15
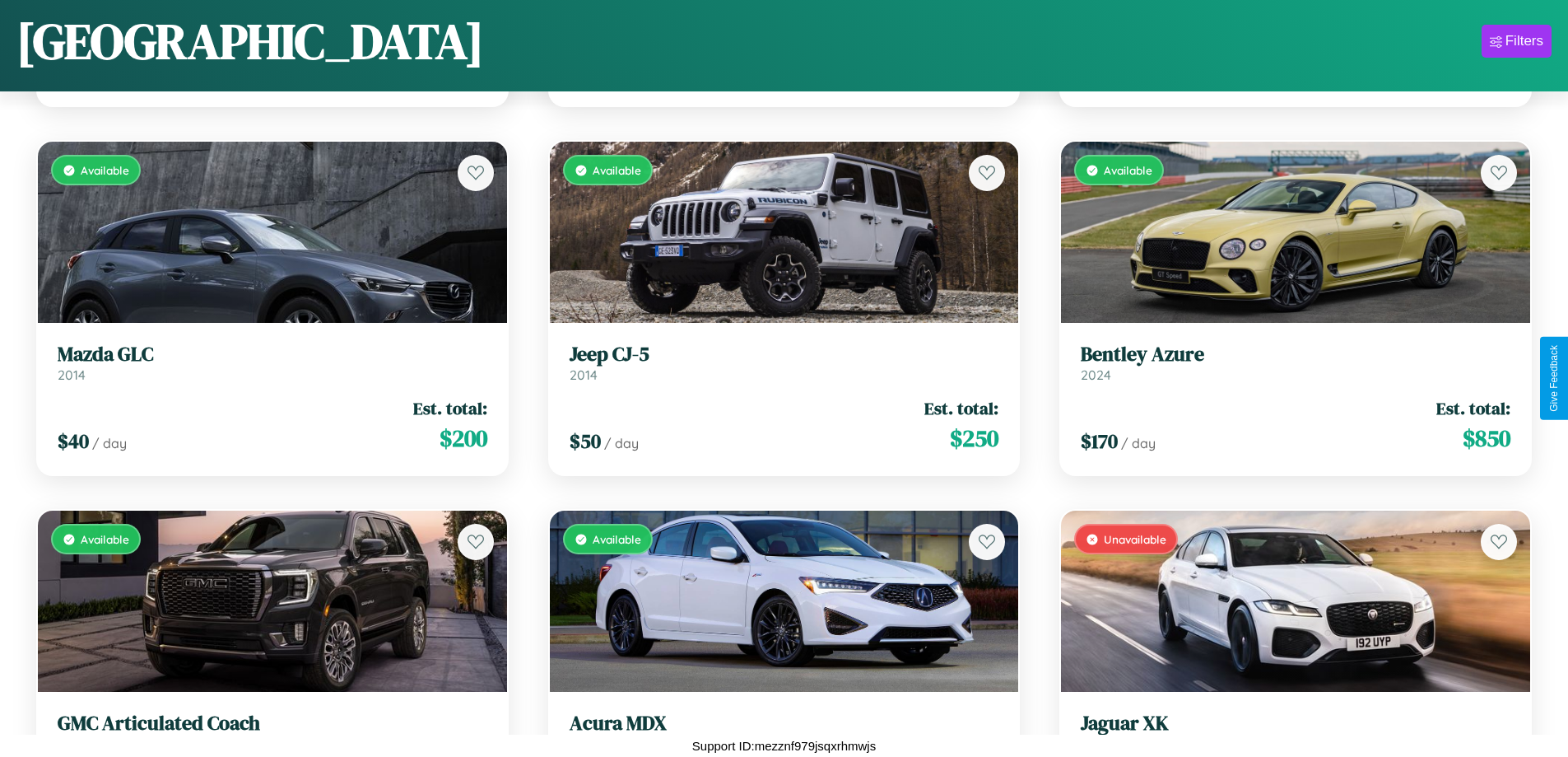
scroll to position [5392, 0]
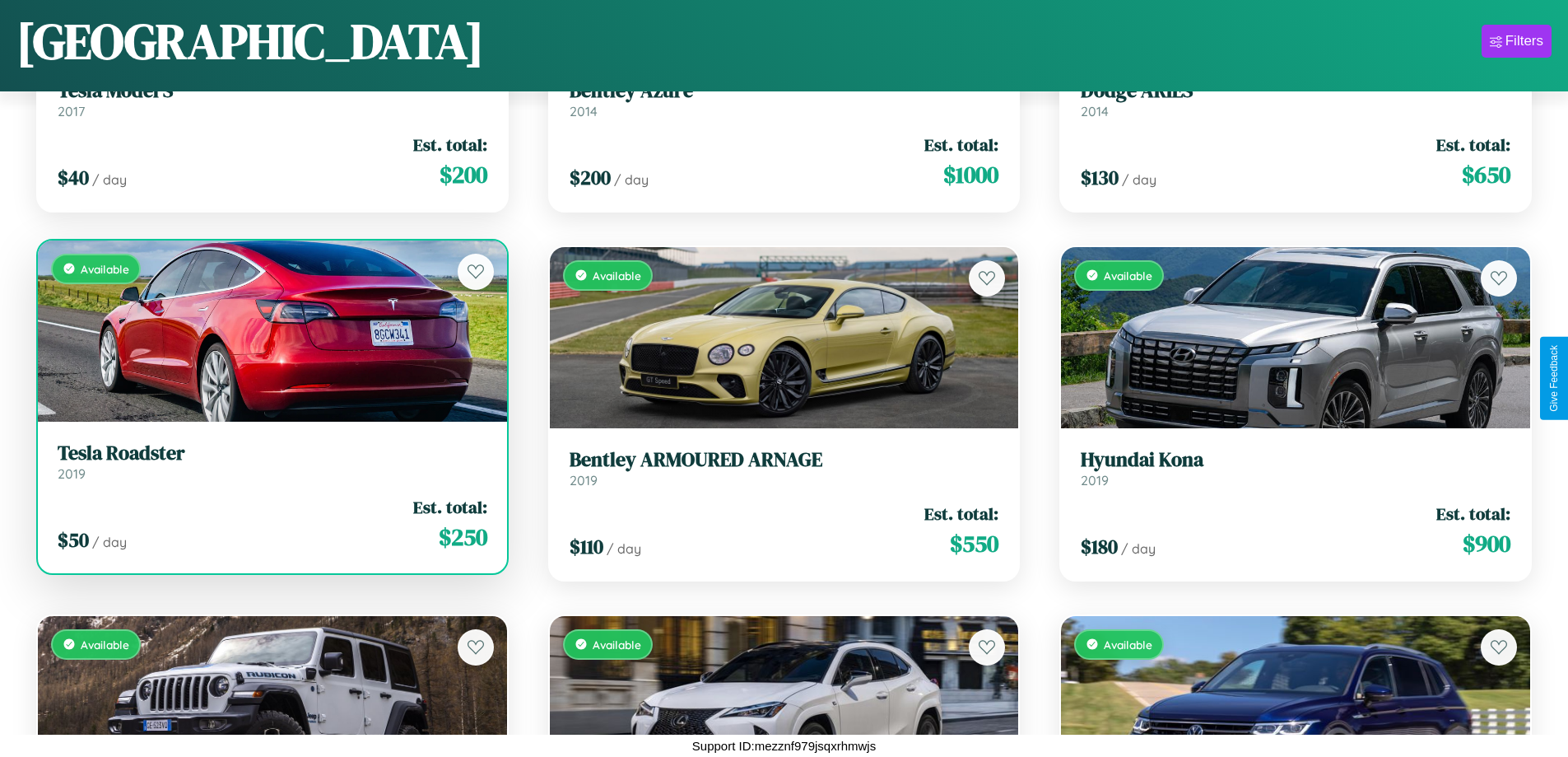
click at [270, 461] on h3 "Tesla Roadster" at bounding box center [273, 453] width 430 height 24
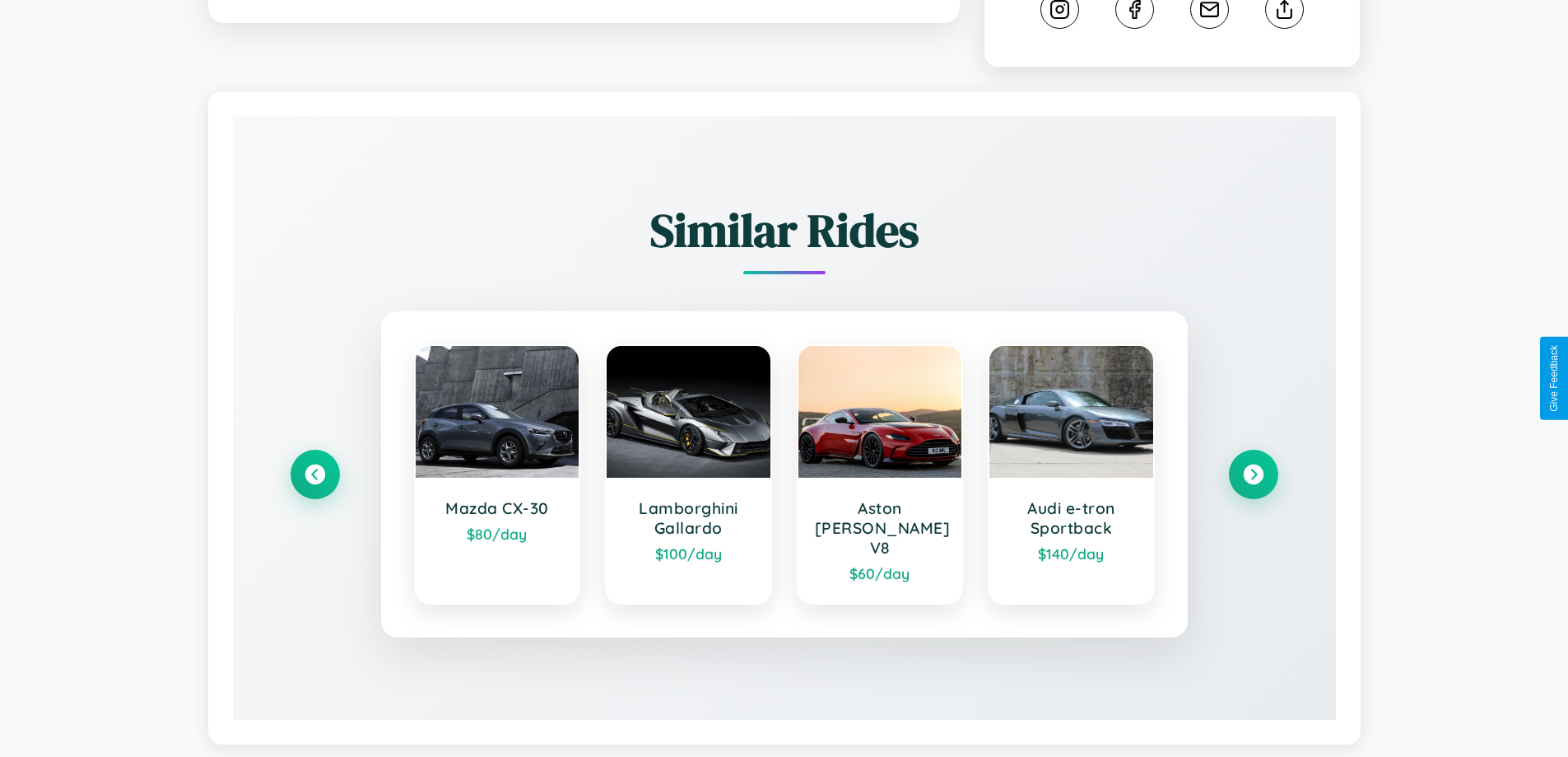
scroll to position [916, 0]
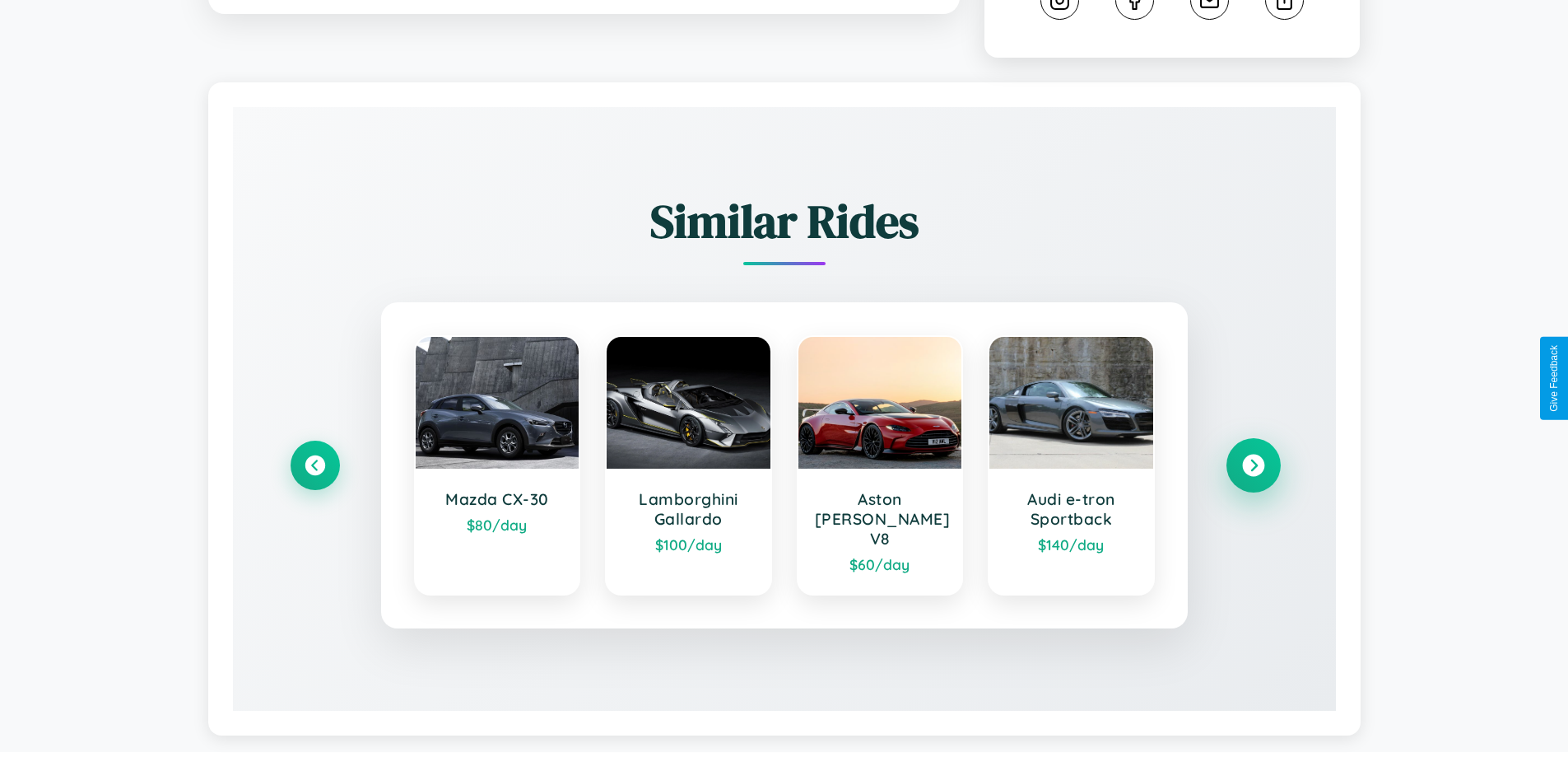
click at [1252, 457] on icon at bounding box center [1252, 465] width 22 height 22
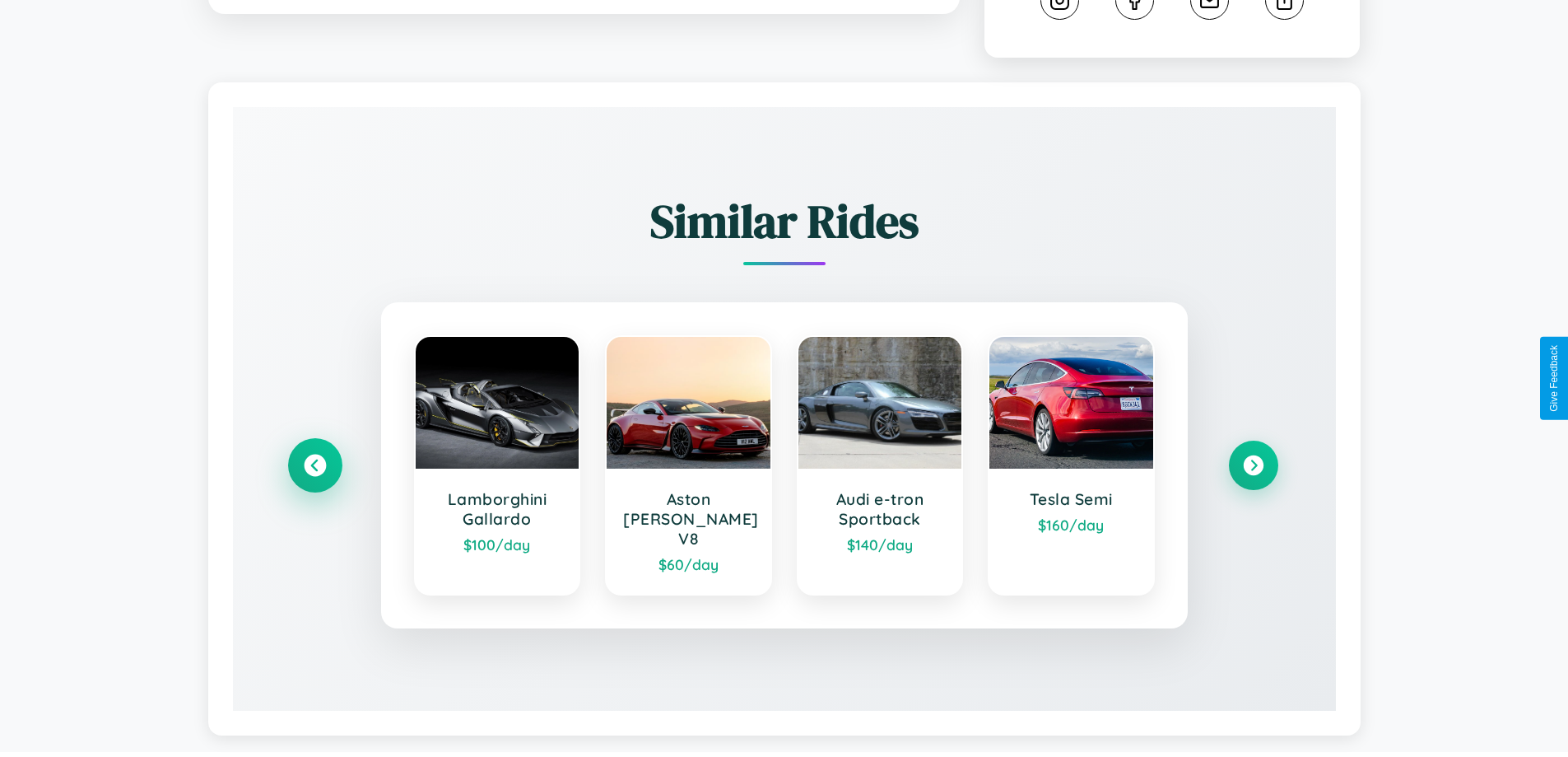
click at [315, 457] on icon at bounding box center [314, 465] width 22 height 22
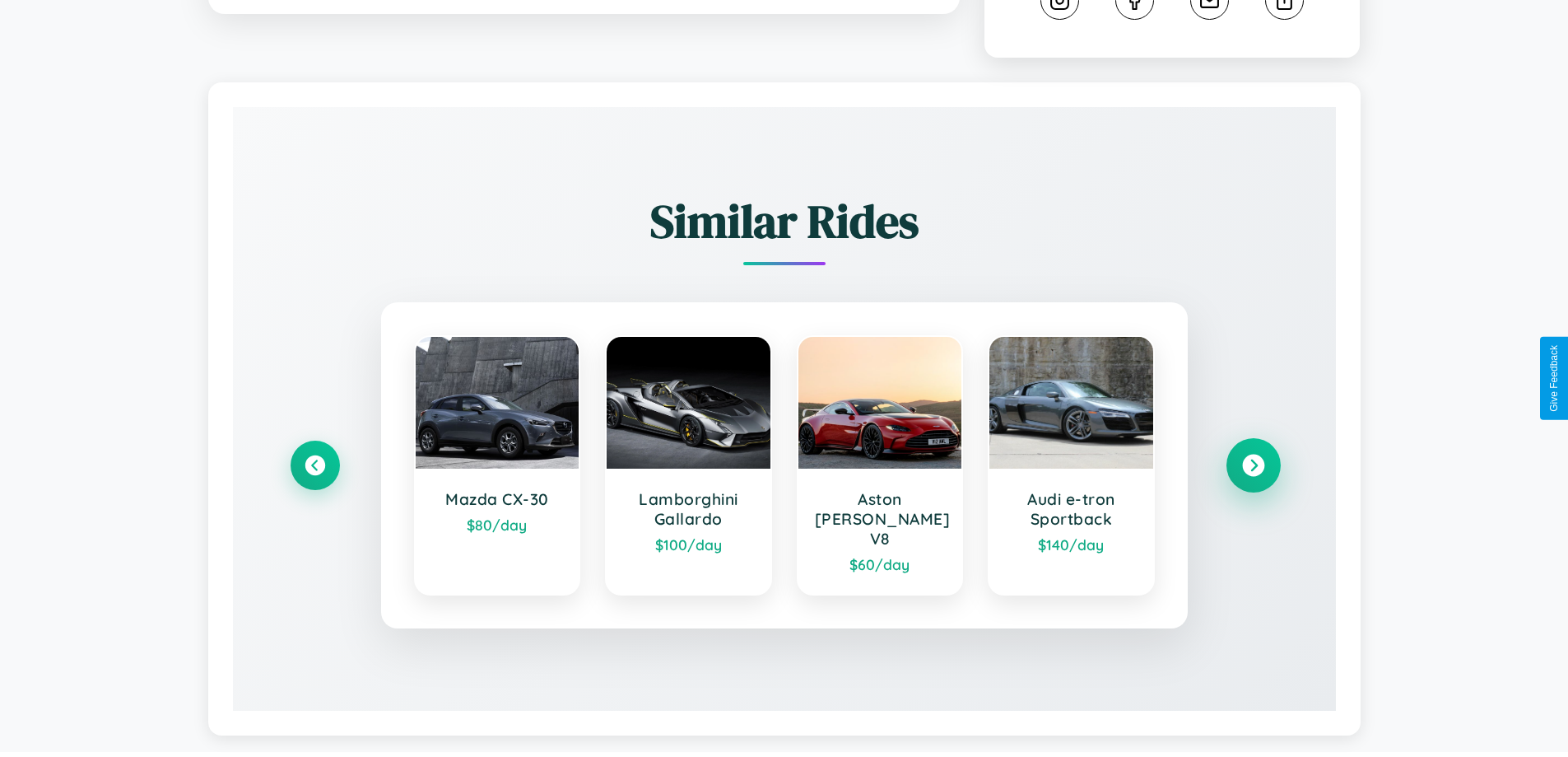
click at [1252, 457] on icon at bounding box center [1252, 465] width 22 height 22
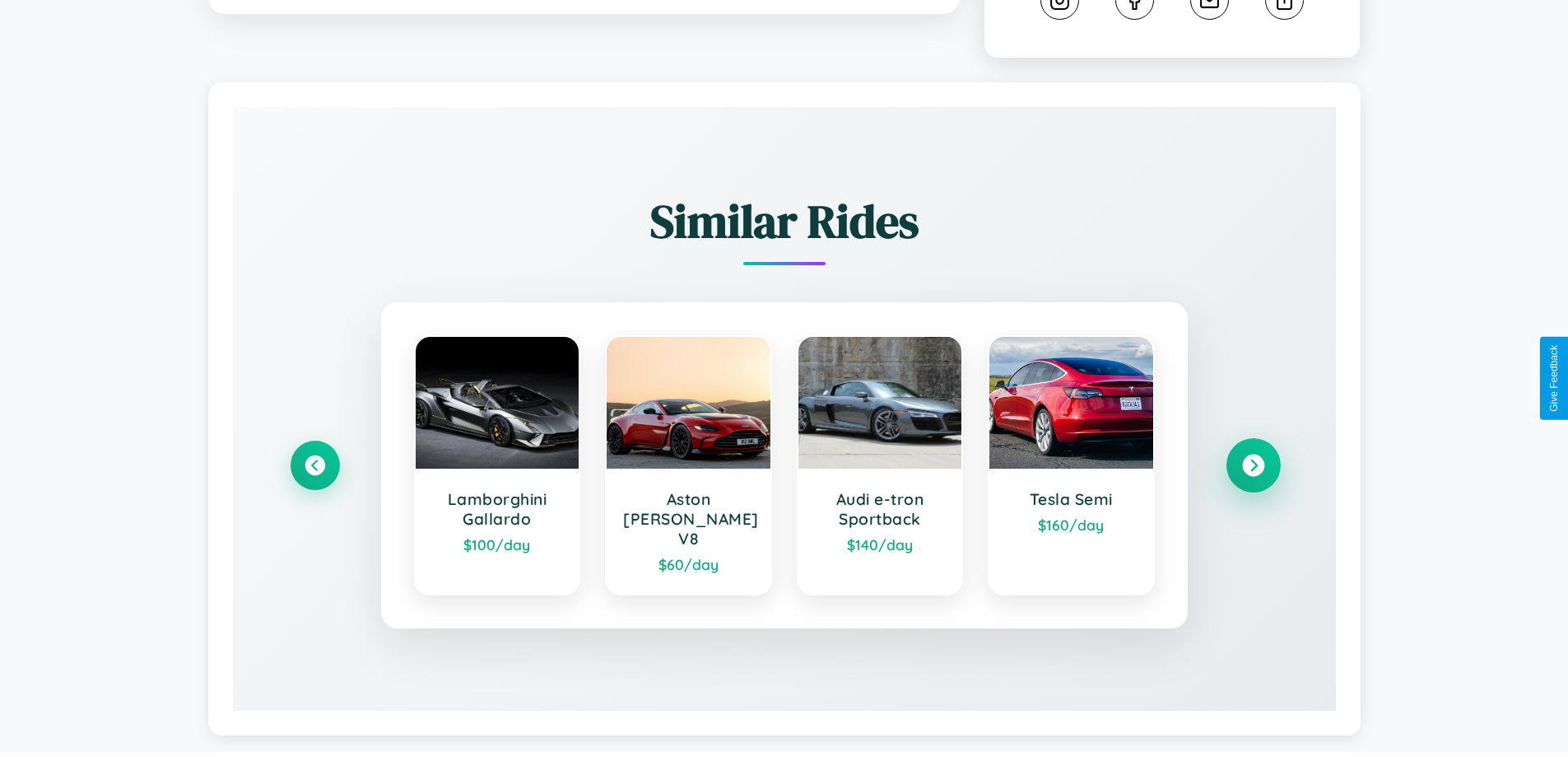
click at [1252, 457] on icon at bounding box center [1252, 465] width 22 height 22
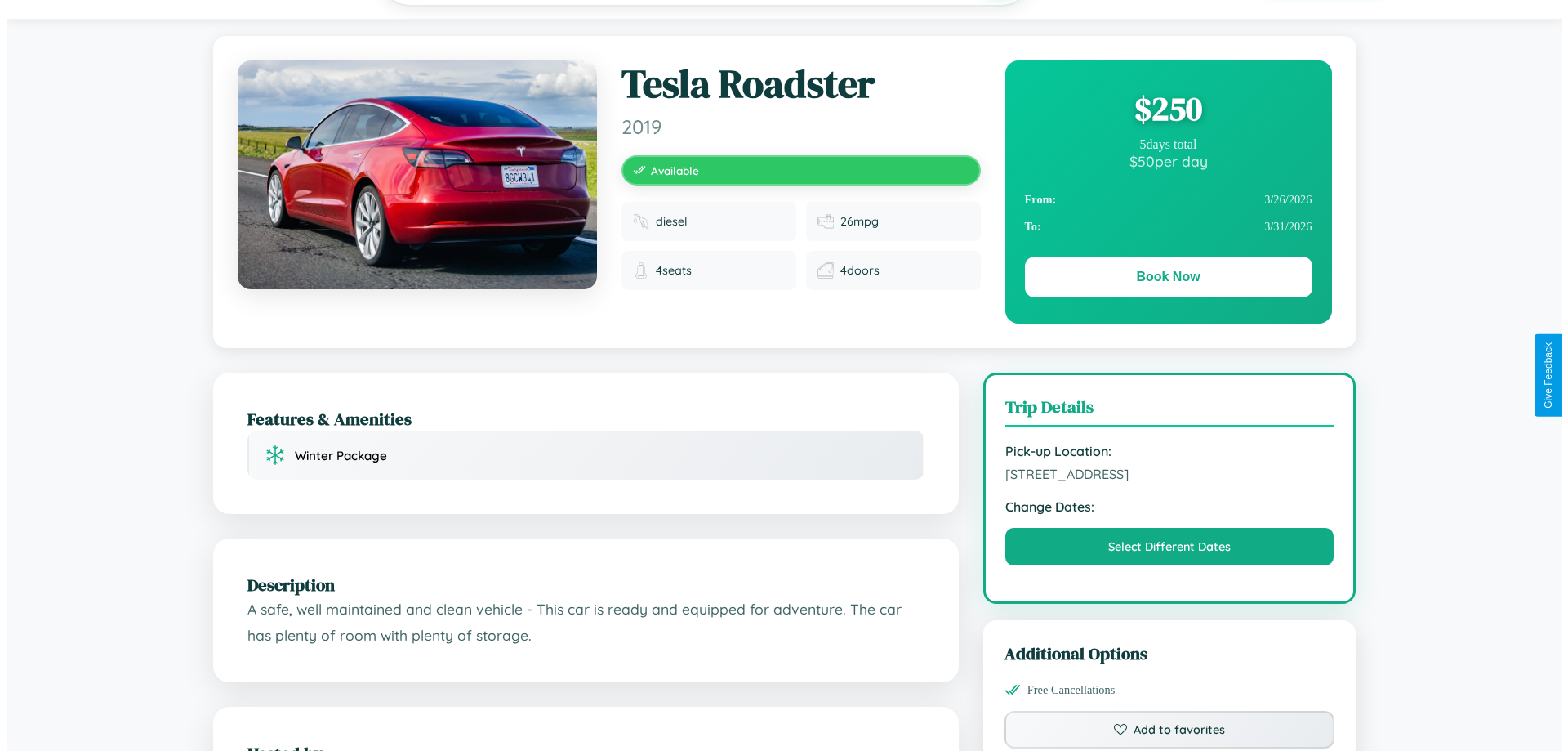
scroll to position [0, 0]
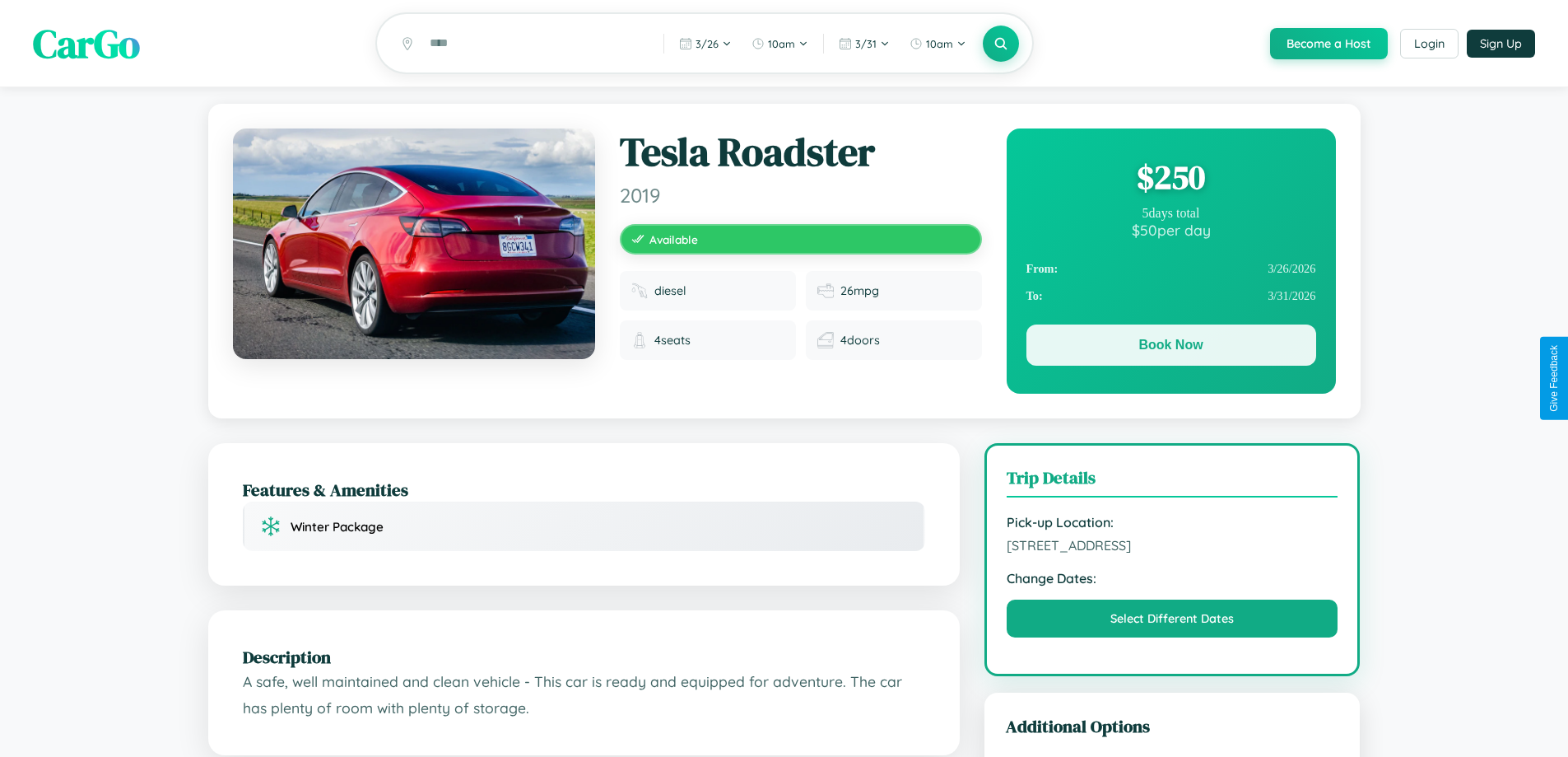
click at [1171, 347] on button "Book Now" at bounding box center [1171, 344] width 290 height 41
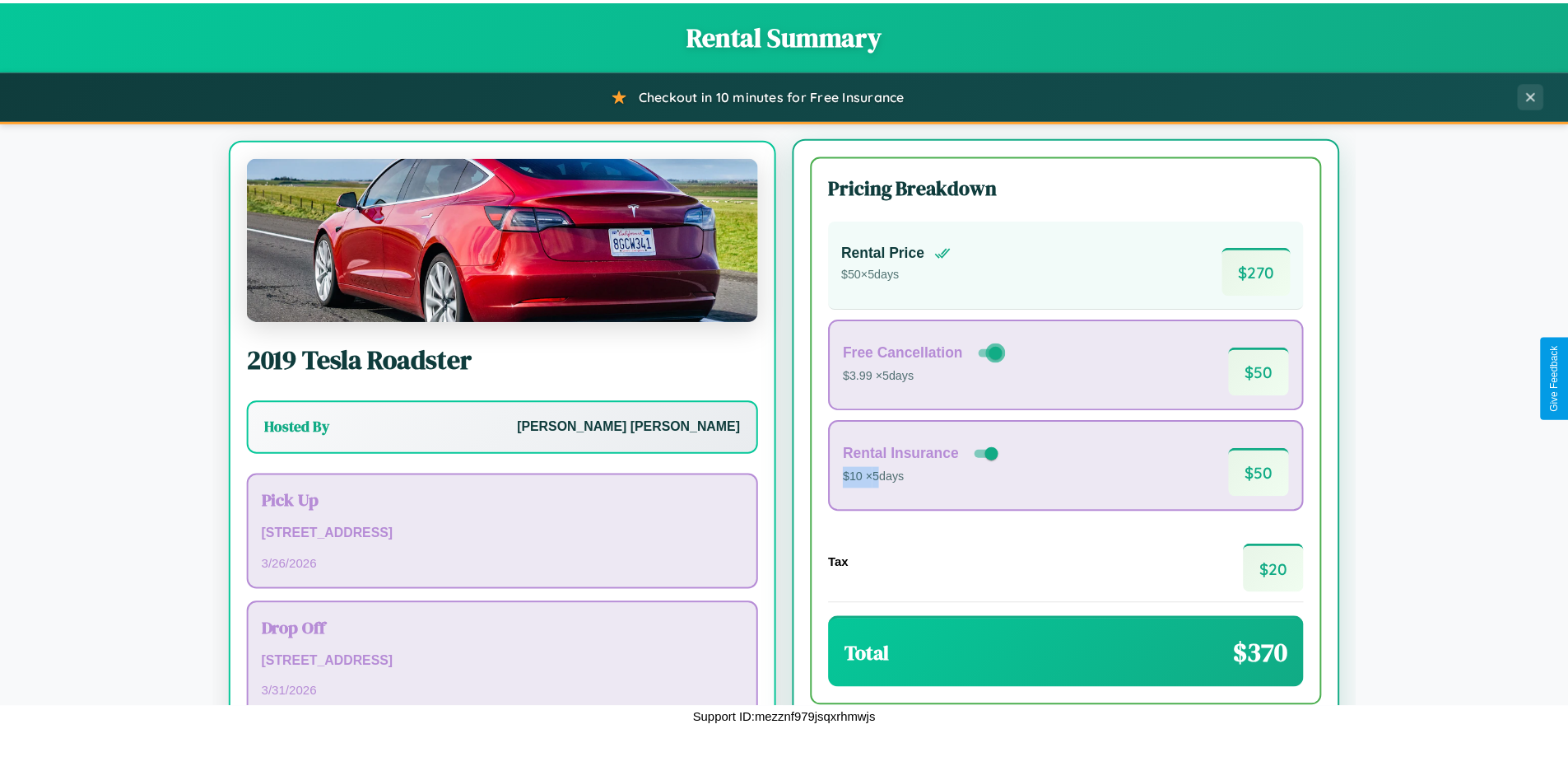
scroll to position [77, 0]
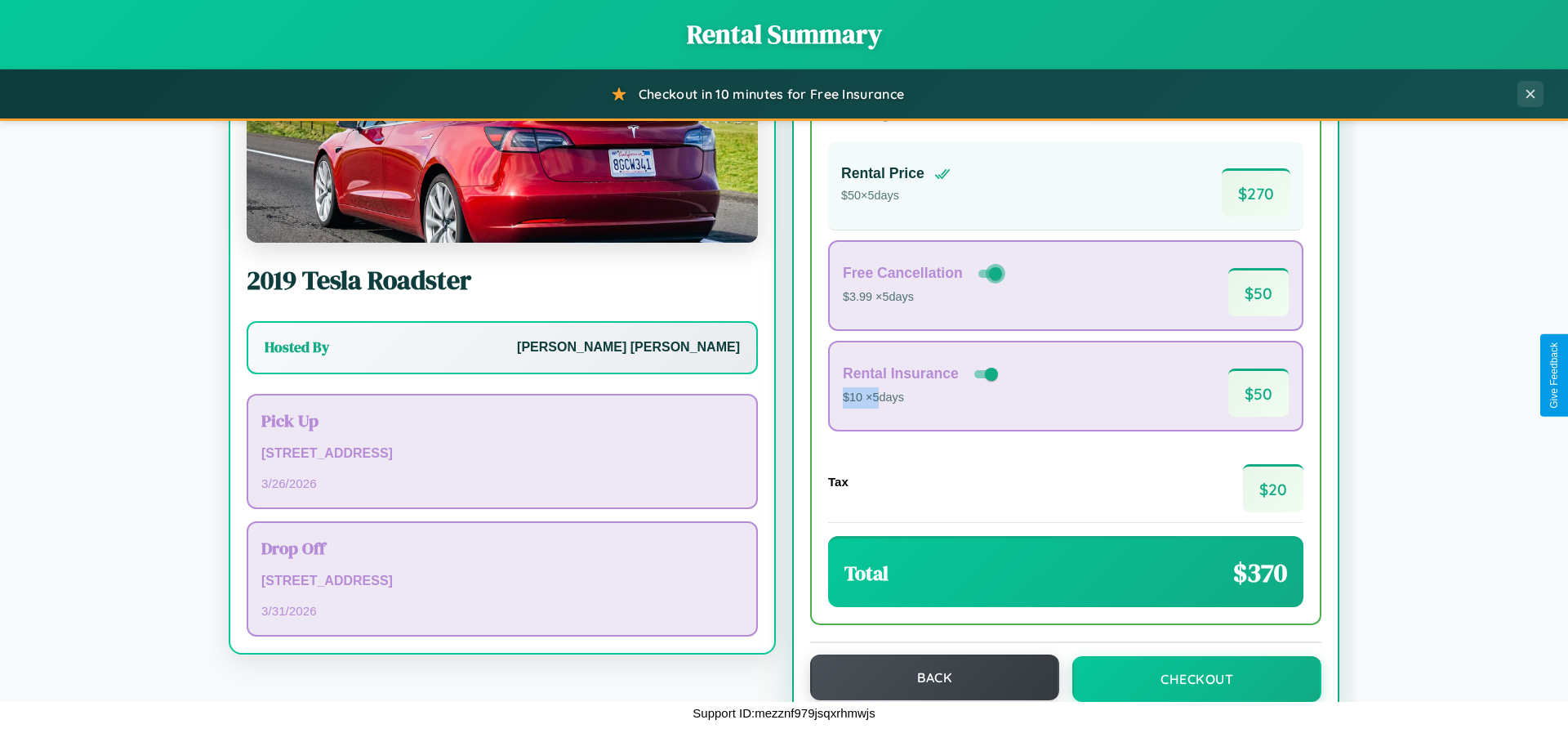
click at [926, 677] on button "Back" at bounding box center [935, 676] width 249 height 45
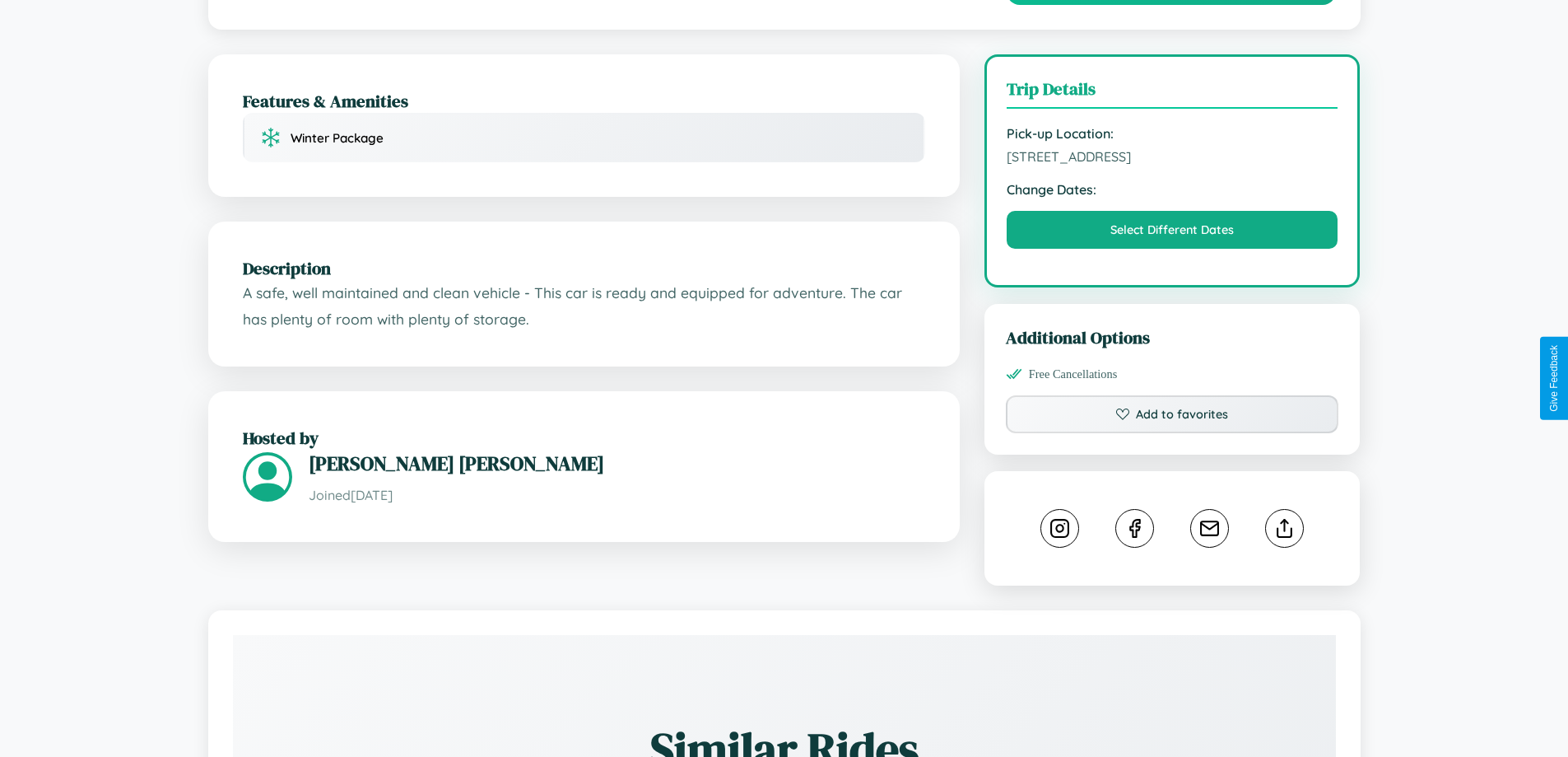
scroll to position [427, 0]
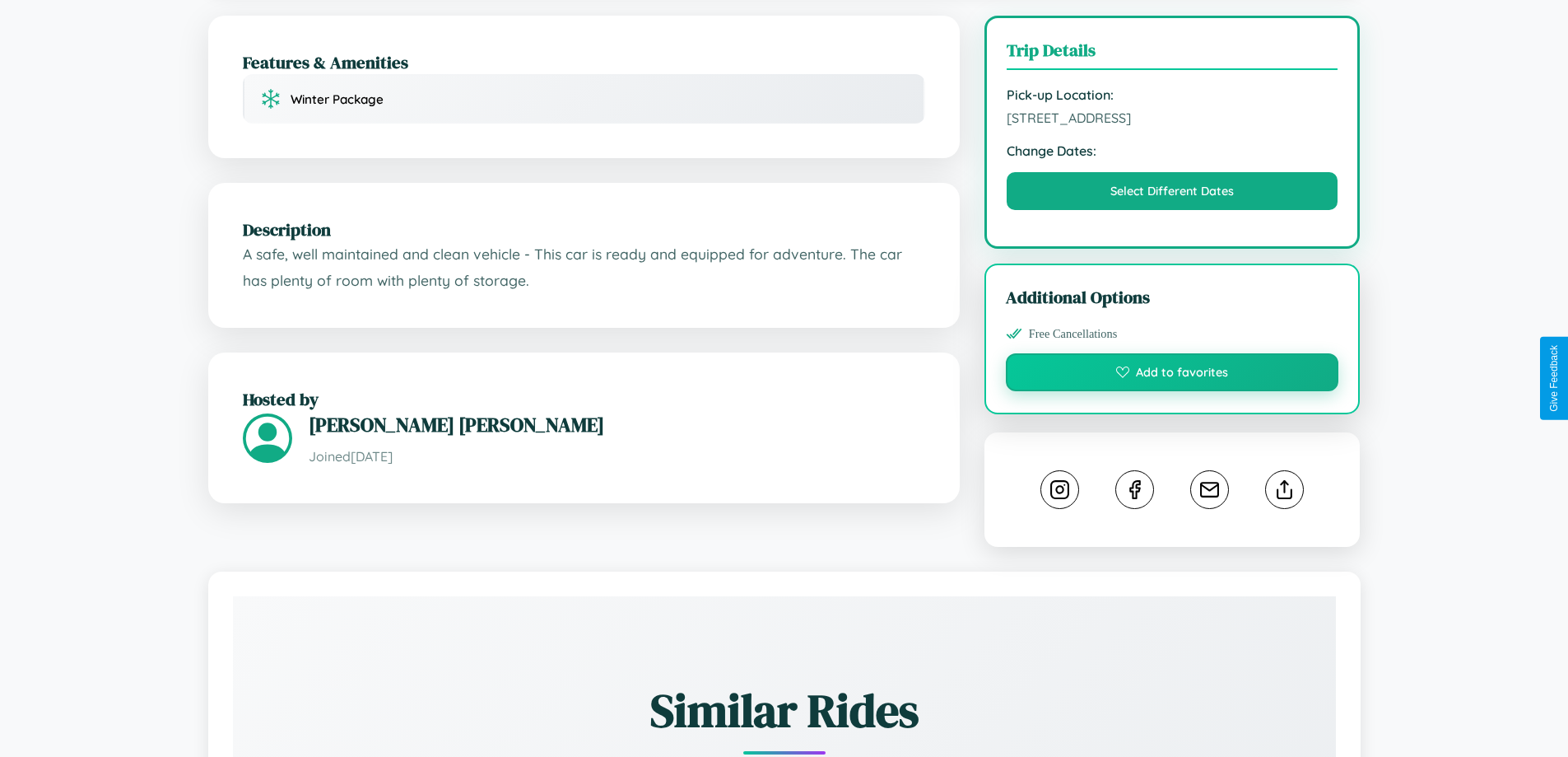
click at [1172, 375] on button "Add to favorites" at bounding box center [1172, 372] width 334 height 38
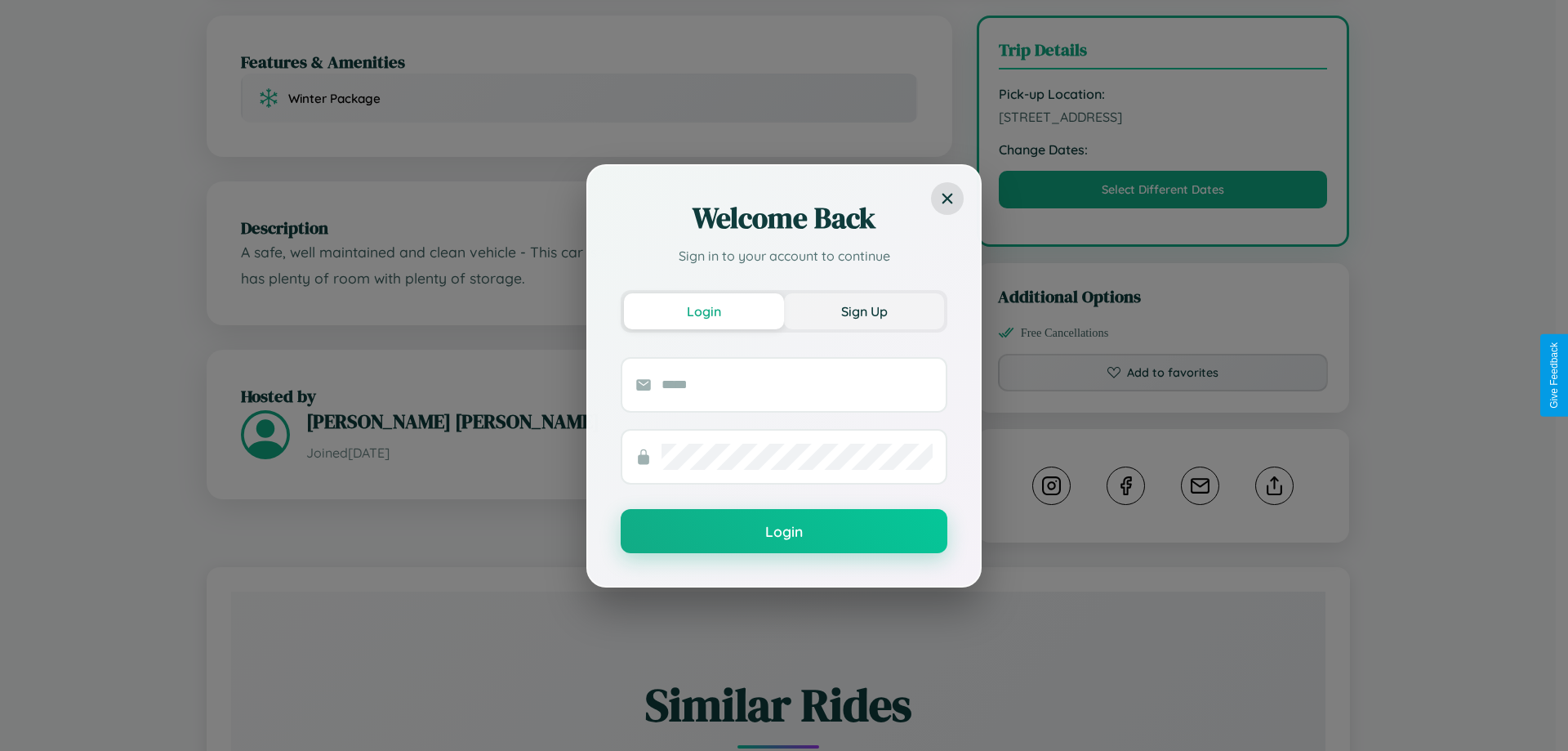
click at [864, 310] on button "Sign Up" at bounding box center [864, 311] width 160 height 36
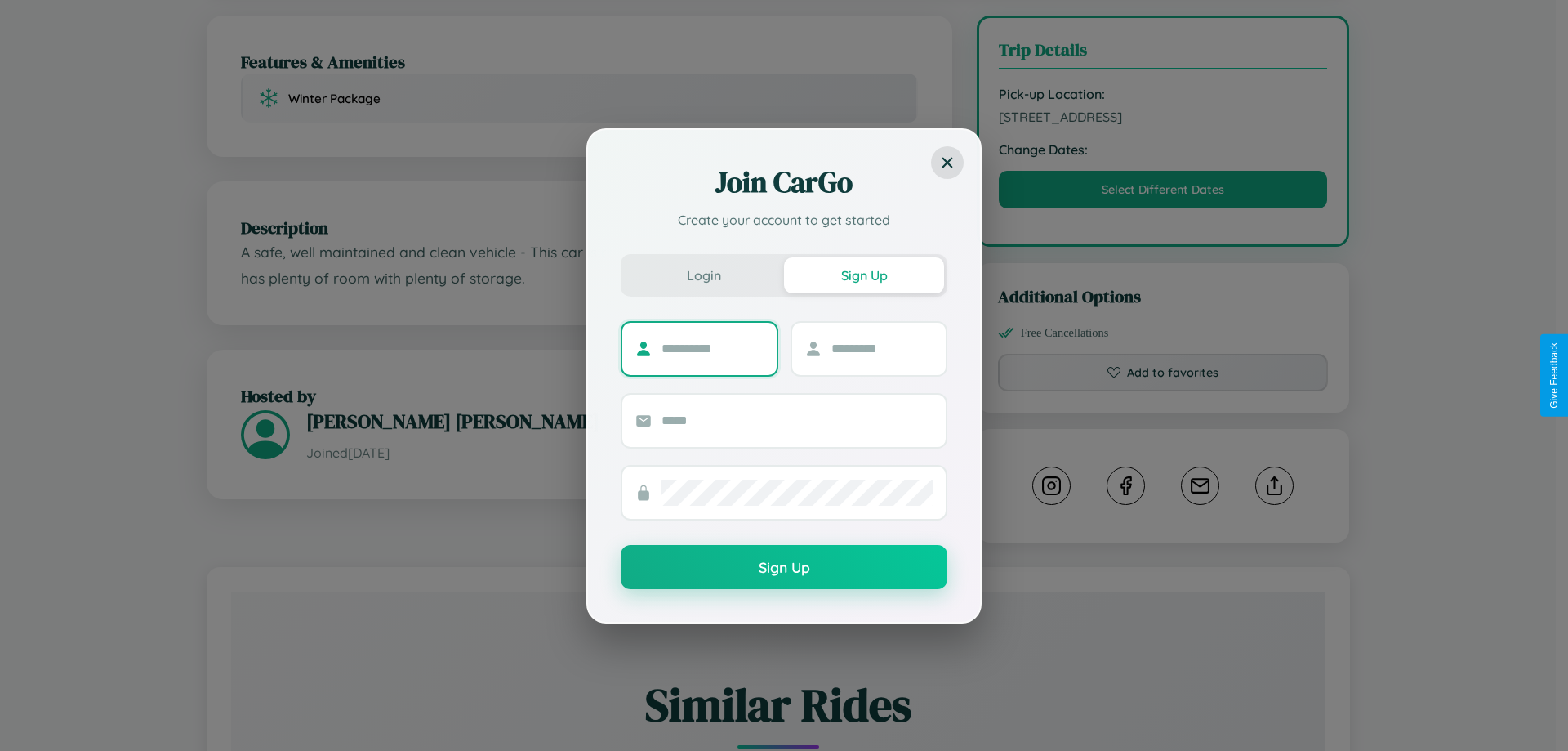
click at [712, 348] on input "text" at bounding box center [712, 349] width 102 height 26
type input "******"
click at [881, 348] on input "text" at bounding box center [882, 349] width 102 height 26
type input "*****"
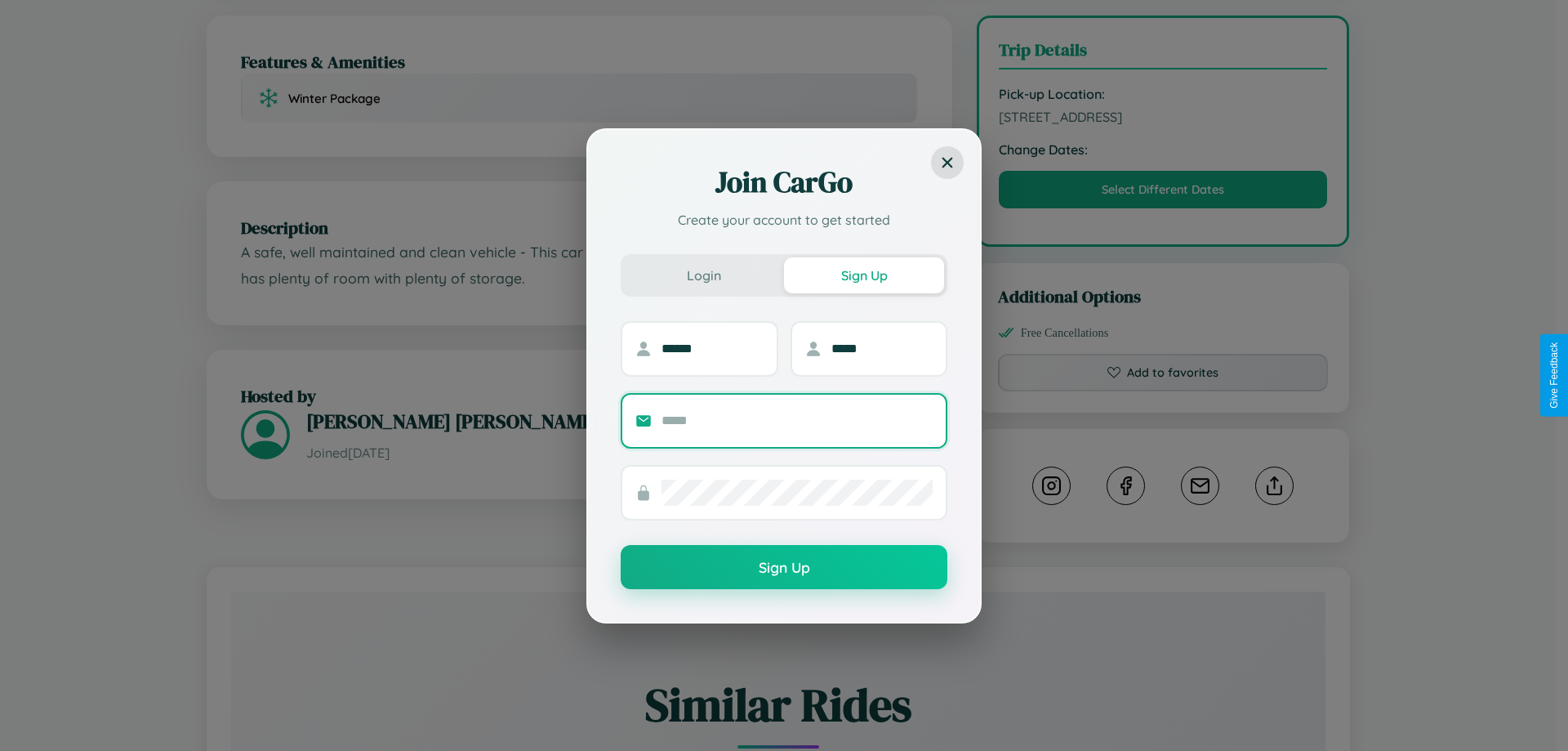
click at [797, 420] on input "text" at bounding box center [796, 421] width 271 height 26
type input "**********"
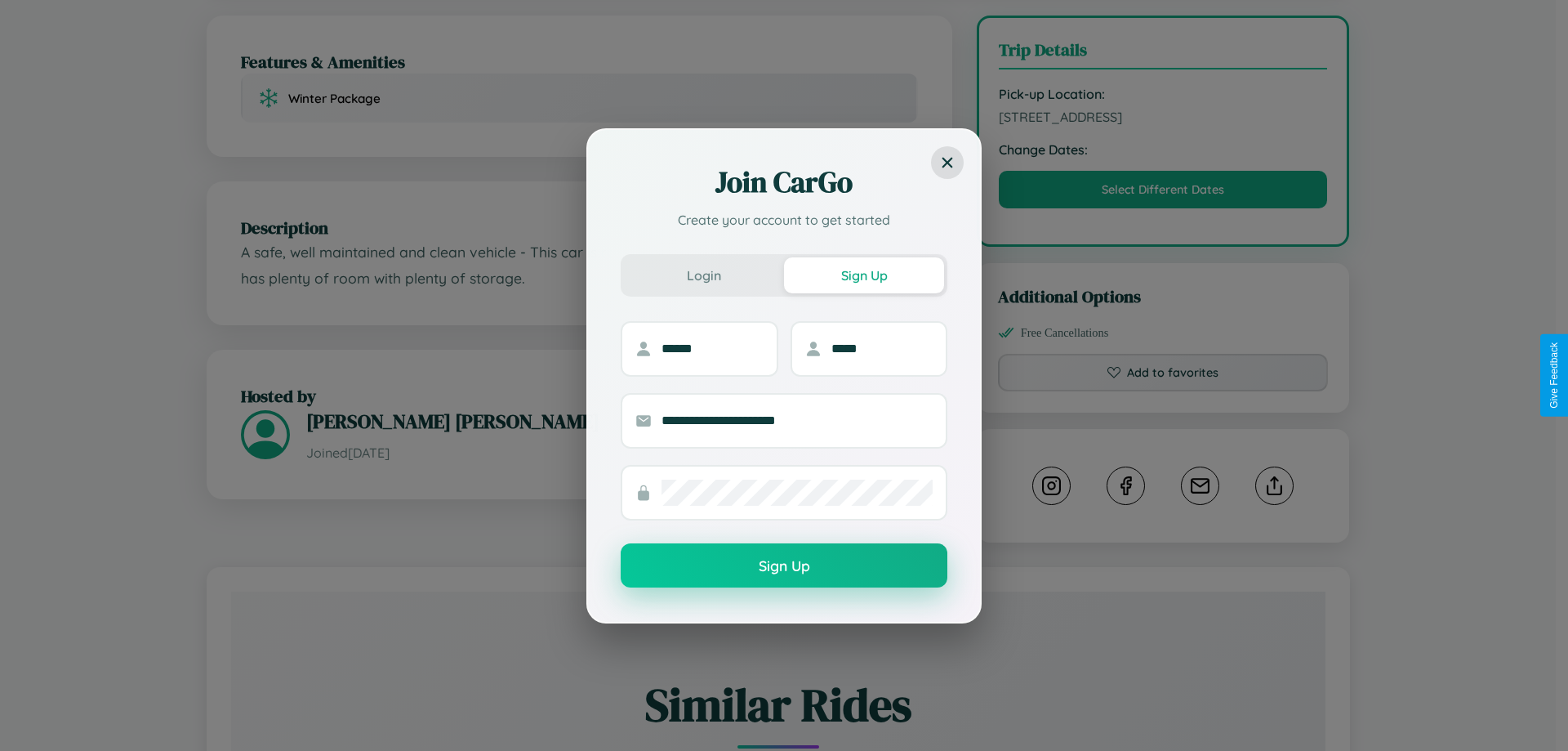
click at [784, 565] on button "Sign Up" at bounding box center [784, 565] width 326 height 44
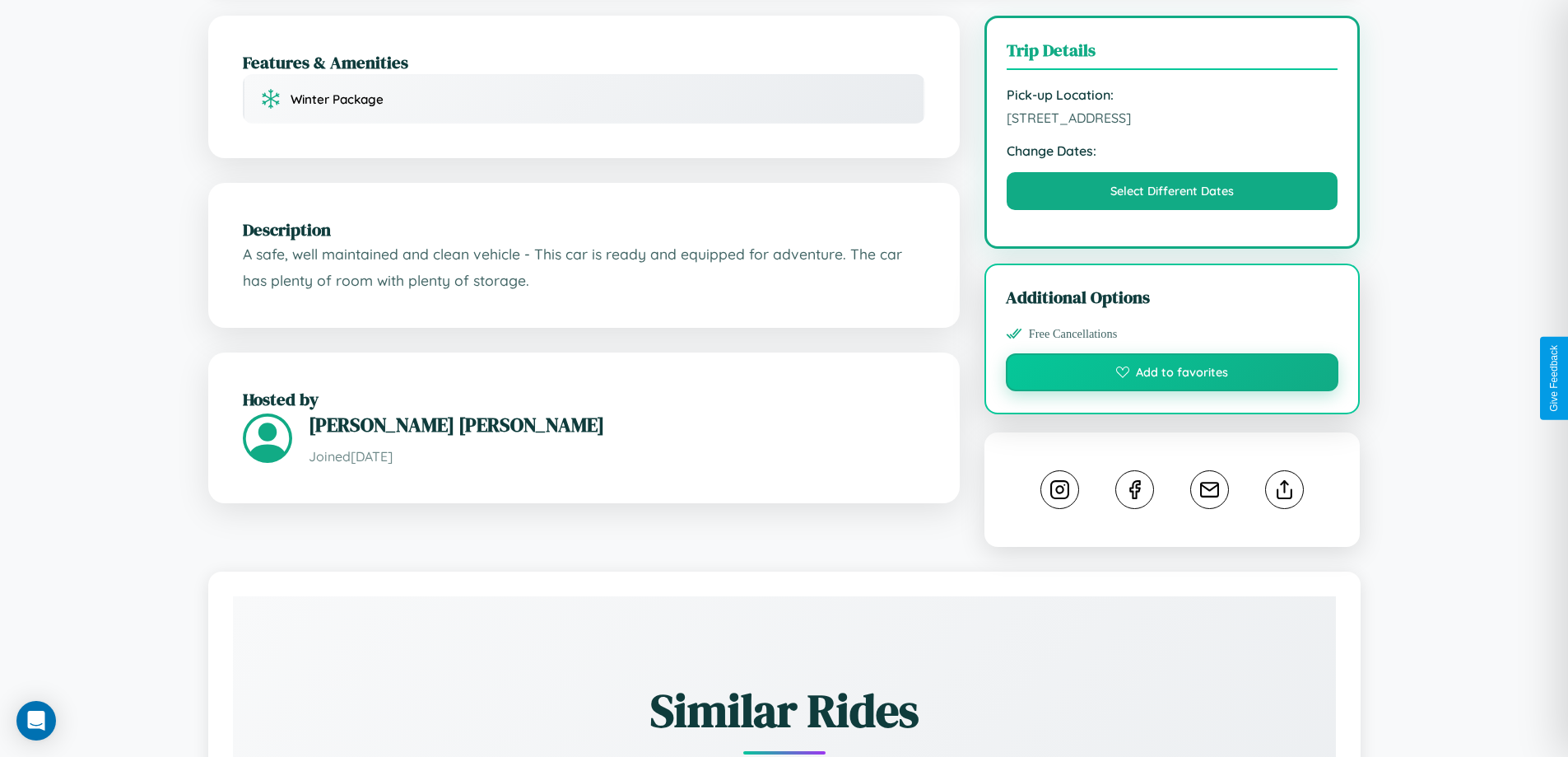
click at [1172, 376] on button "Add to favorites" at bounding box center [1172, 372] width 334 height 38
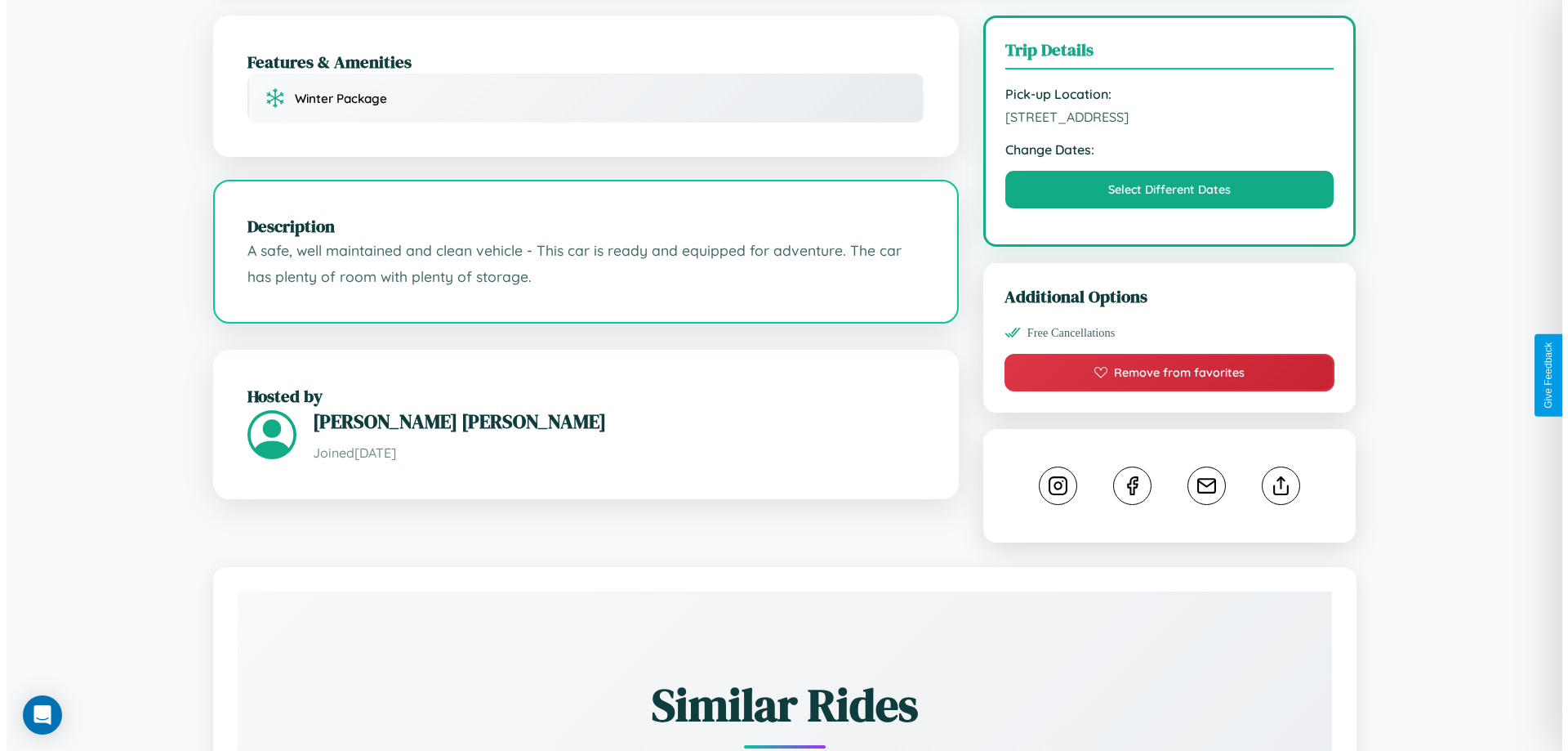
scroll to position [421, 0]
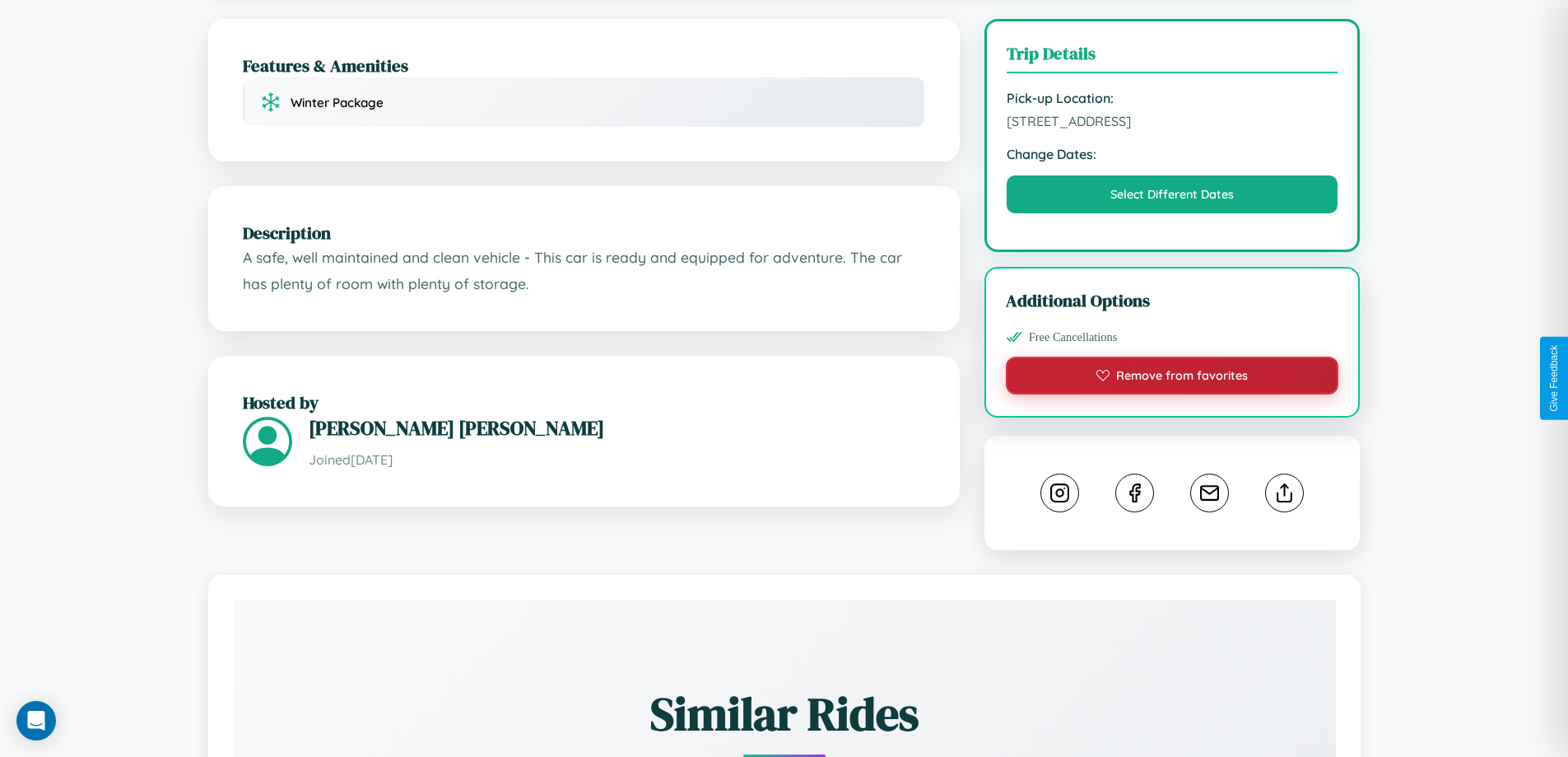
click at [1172, 378] on button "Remove from favorites" at bounding box center [1172, 376] width 334 height 38
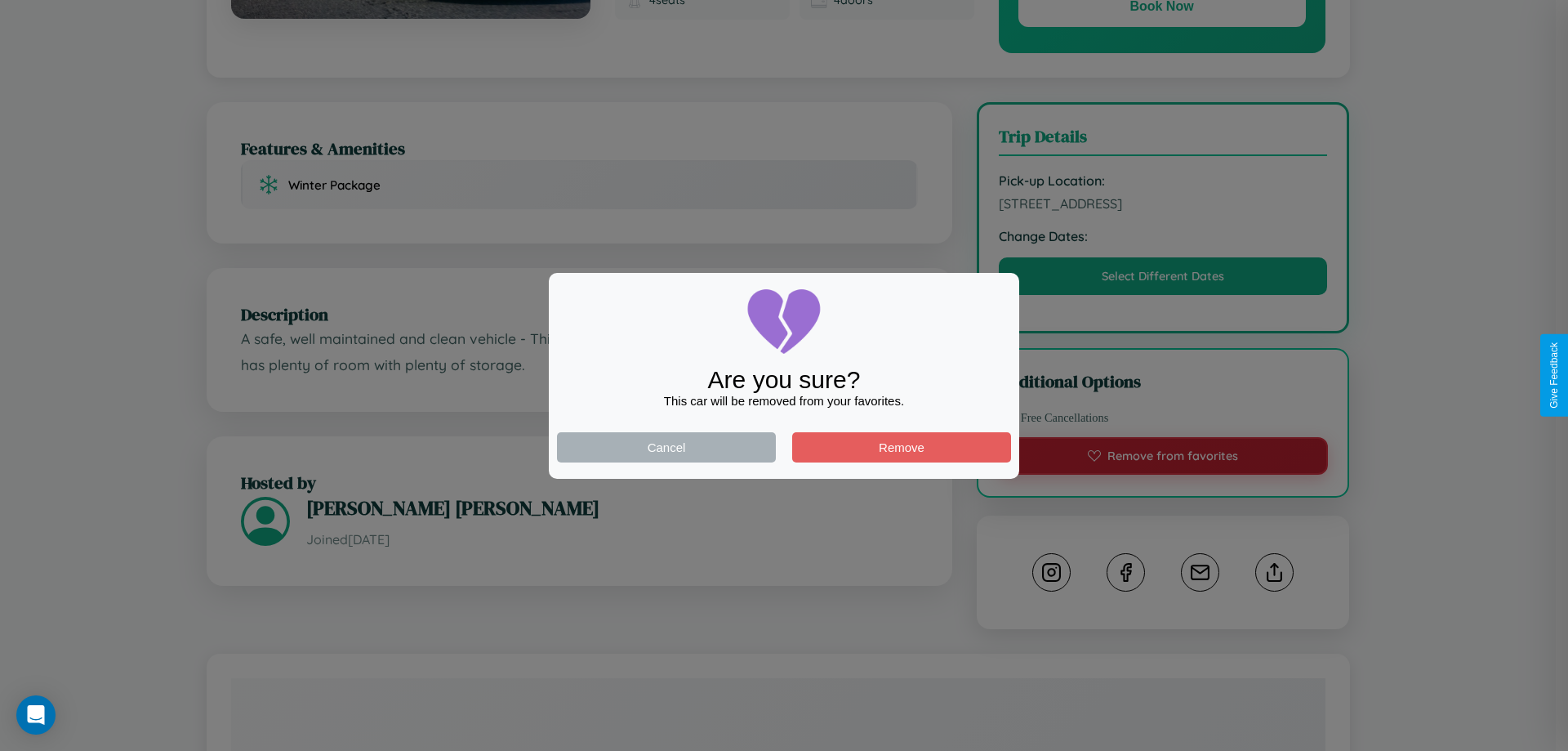
scroll to position [0, 0]
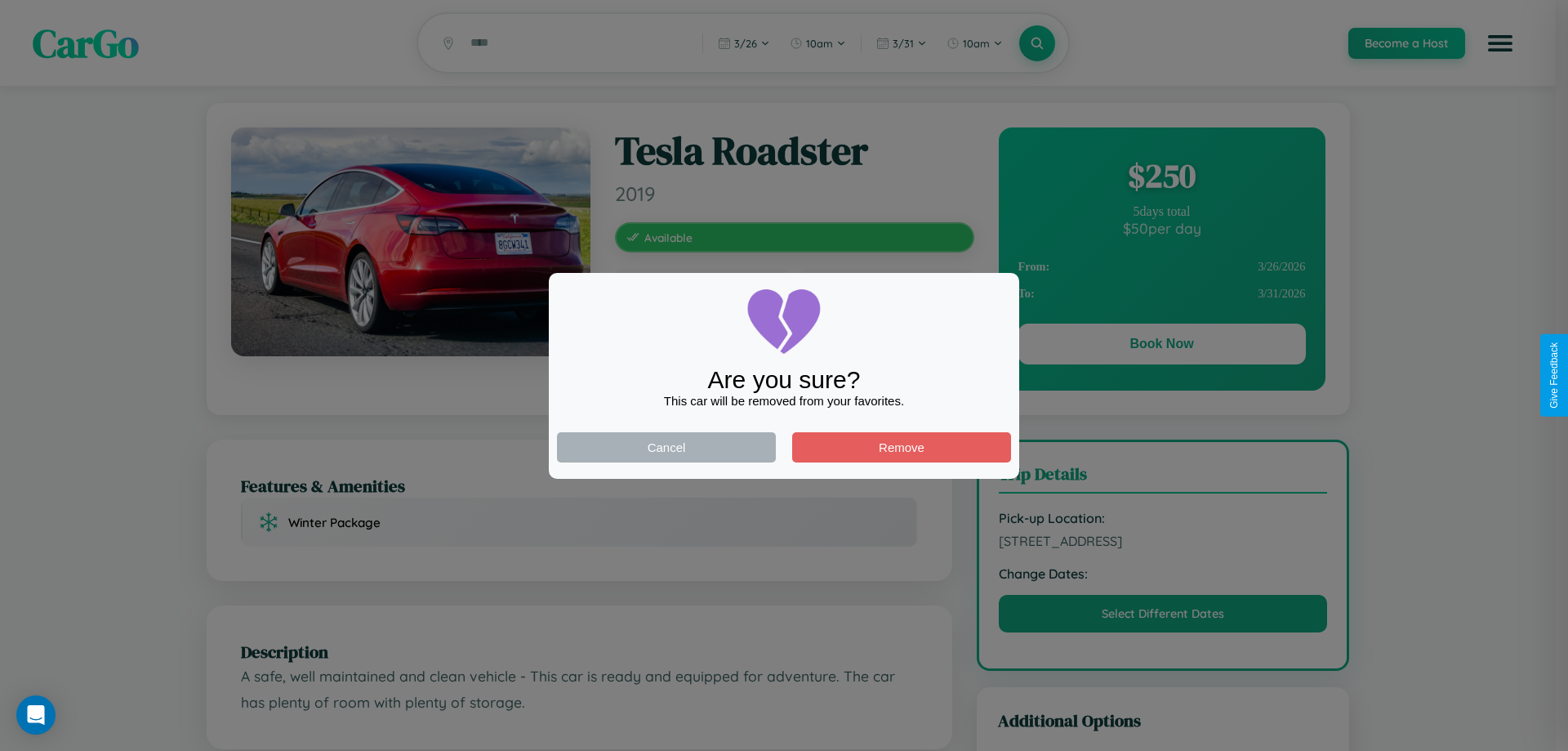
click at [1161, 346] on div at bounding box center [784, 376] width 1568 height 751
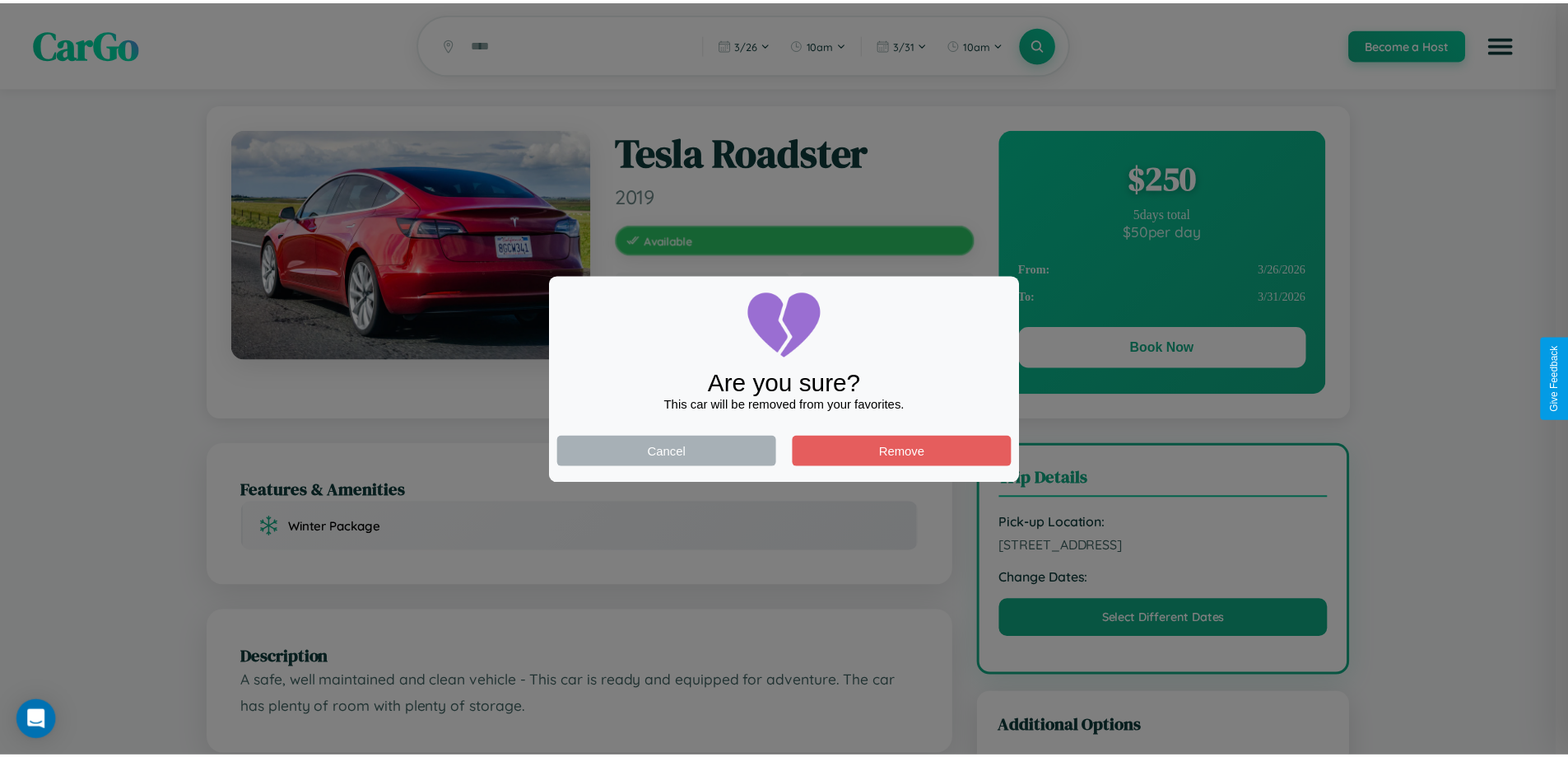
scroll to position [427, 0]
